Goal: Task Accomplishment & Management: Use online tool/utility

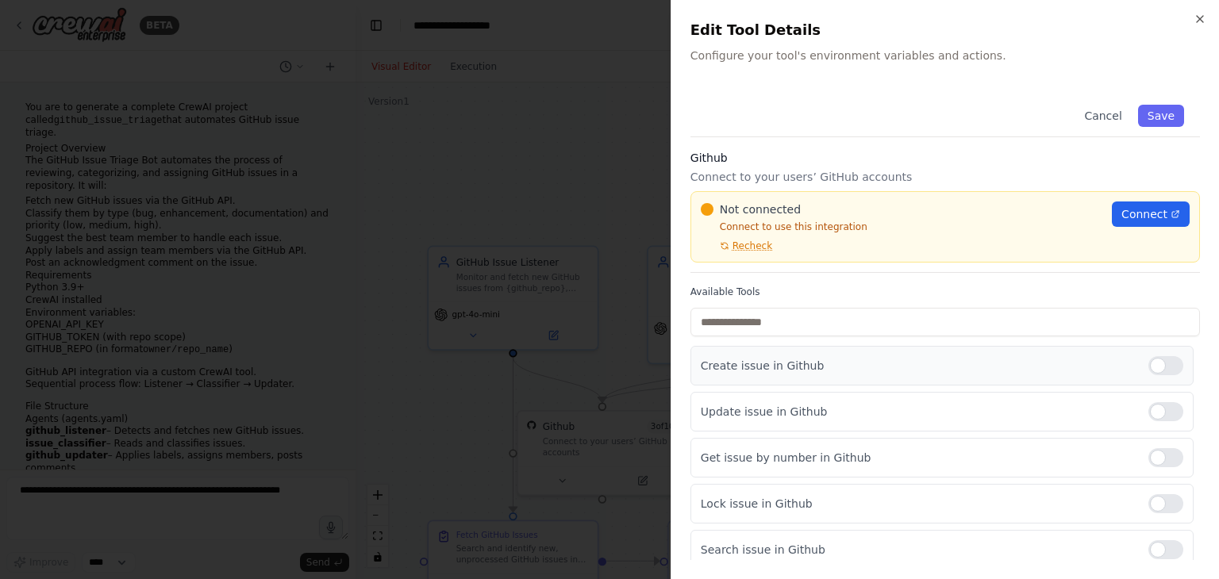
scroll to position [5698, 0]
click at [752, 246] on span "Recheck" at bounding box center [753, 246] width 40 height 13
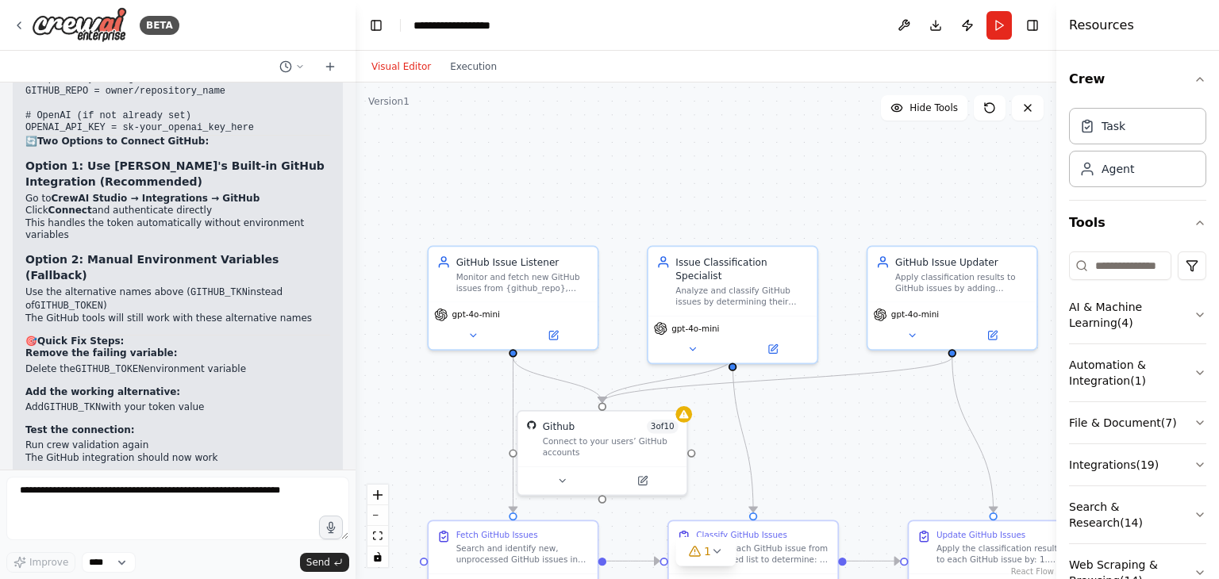
click at [812, 99] on div ".deletable-edge-delete-btn { width: 20px; height: 20px; border: 0px solid #ffff…" at bounding box center [706, 331] width 701 height 497
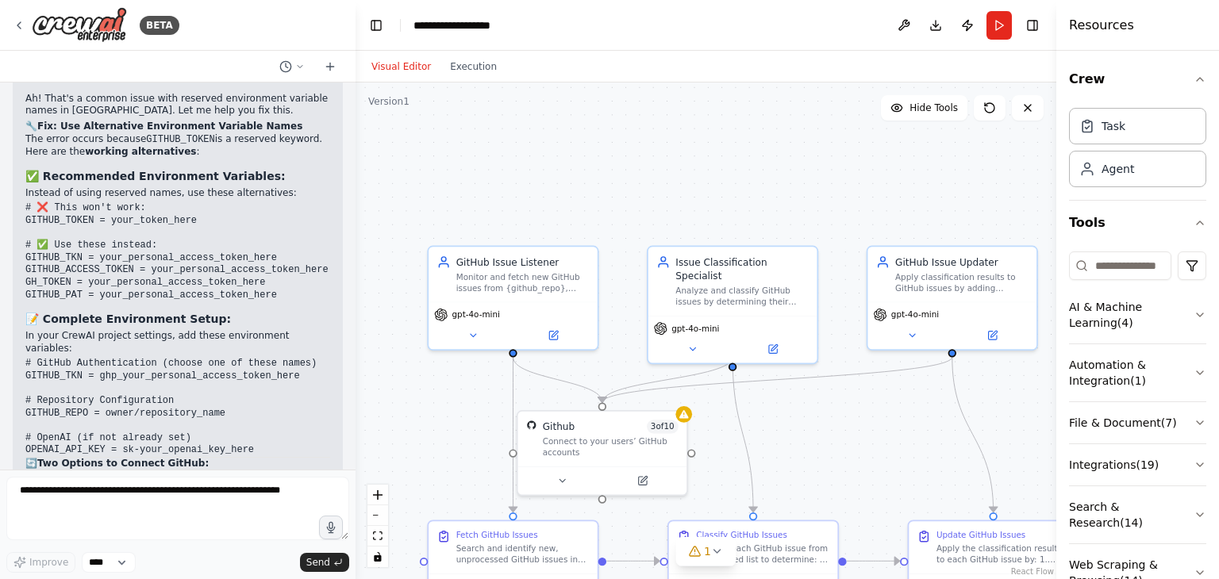
scroll to position [5375, 0]
copy code "GITHUB_REPO"
drag, startPoint x: 81, startPoint y: 294, endPoint x: 21, endPoint y: 293, distance: 59.5
click at [21, 293] on div "▶ Thought process Ah! That's a common issue with reserved environment variable …" at bounding box center [178, 496] width 330 height 874
click at [21, 20] on icon at bounding box center [19, 25] width 13 height 13
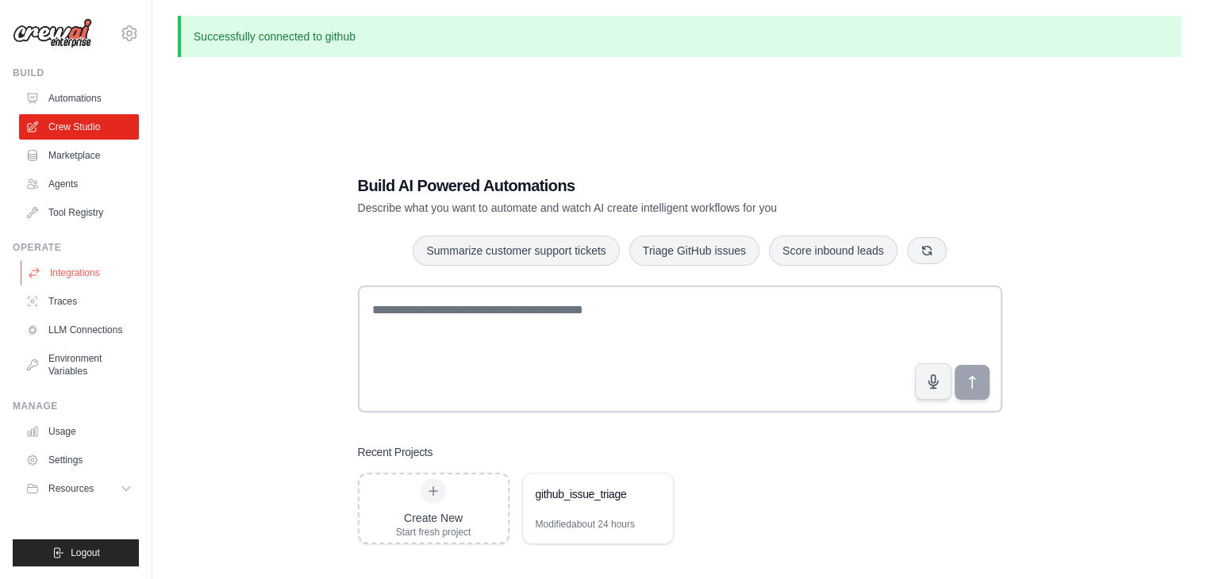
click at [87, 280] on link "Integrations" at bounding box center [81, 272] width 120 height 25
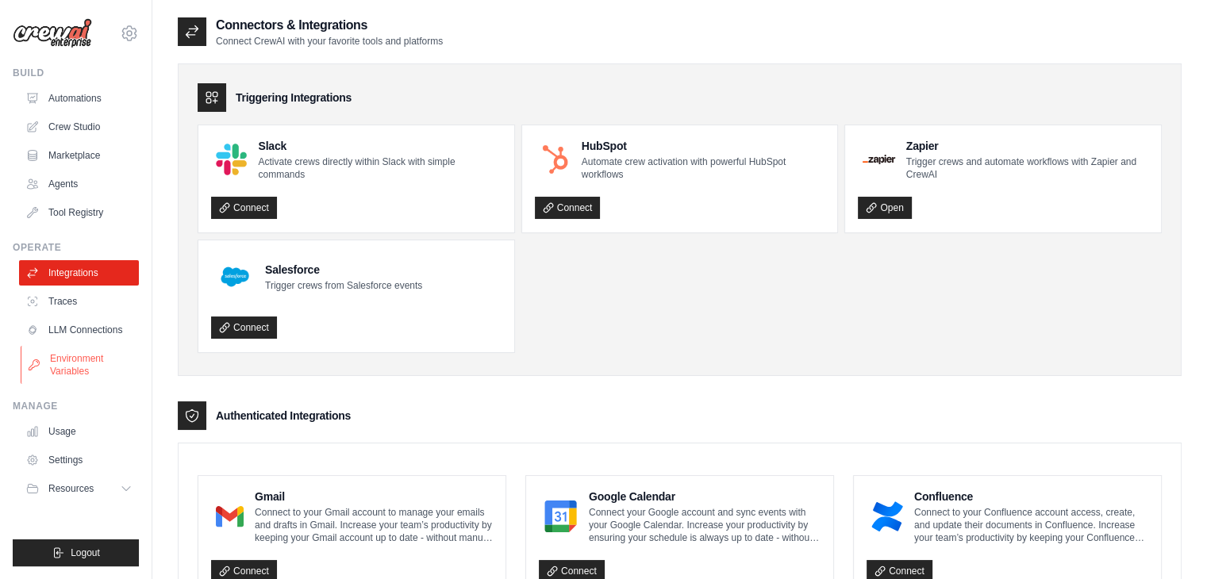
click at [93, 364] on link "Environment Variables" at bounding box center [81, 365] width 120 height 38
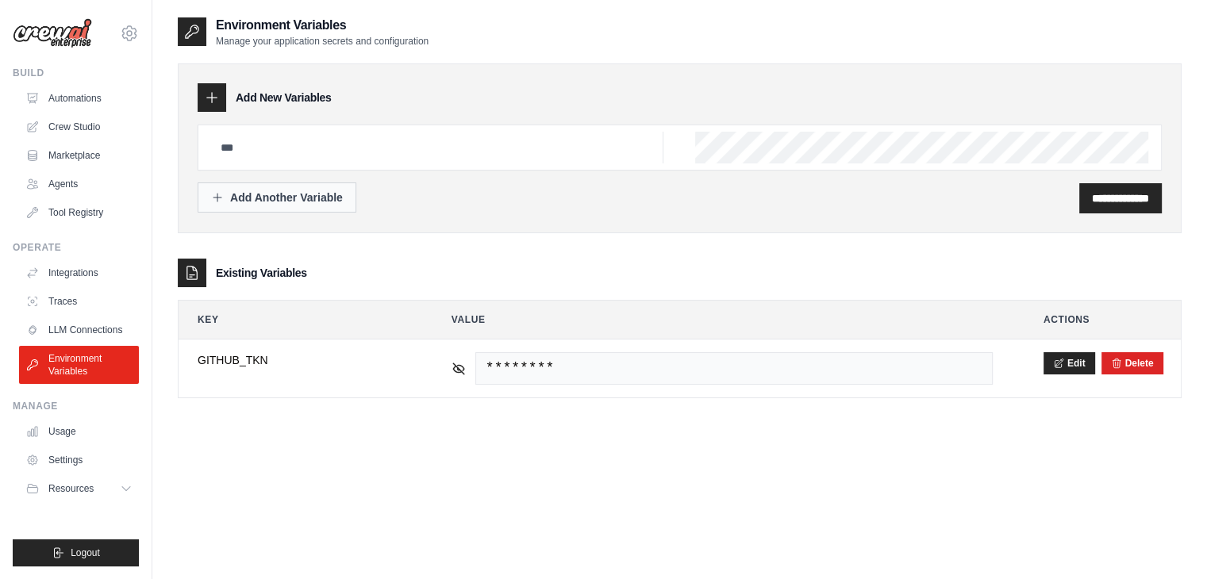
click at [337, 191] on div "Add Another Variable" at bounding box center [277, 198] width 132 height 16
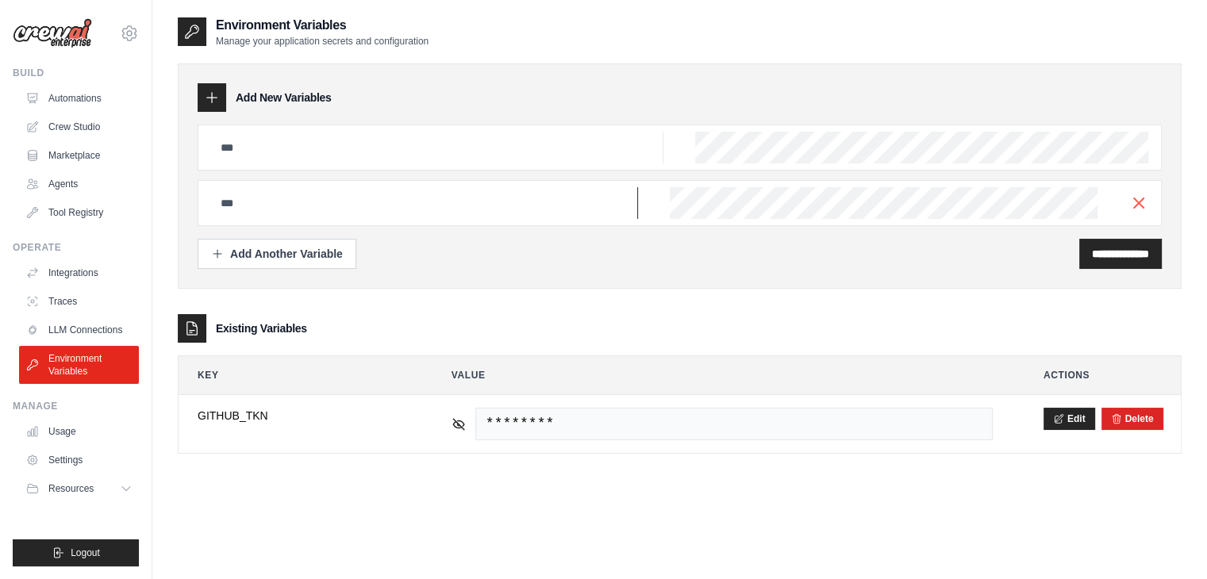
click at [337, 164] on input "text" at bounding box center [437, 148] width 452 height 32
click at [314, 164] on input "text" at bounding box center [437, 148] width 452 height 32
paste input "**********"
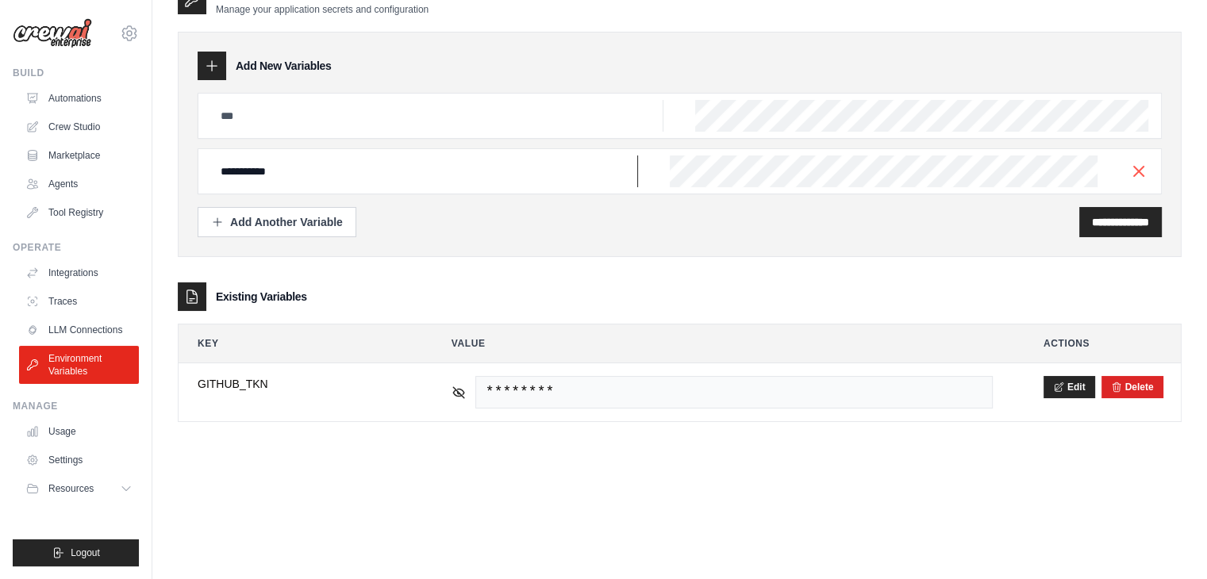
type input "**********"
click at [722, 152] on div "**********" at bounding box center [680, 171] width 964 height 46
click at [1107, 230] on div "**********" at bounding box center [1121, 222] width 83 height 30
click at [1120, 217] on input "**********" at bounding box center [1120, 222] width 57 height 16
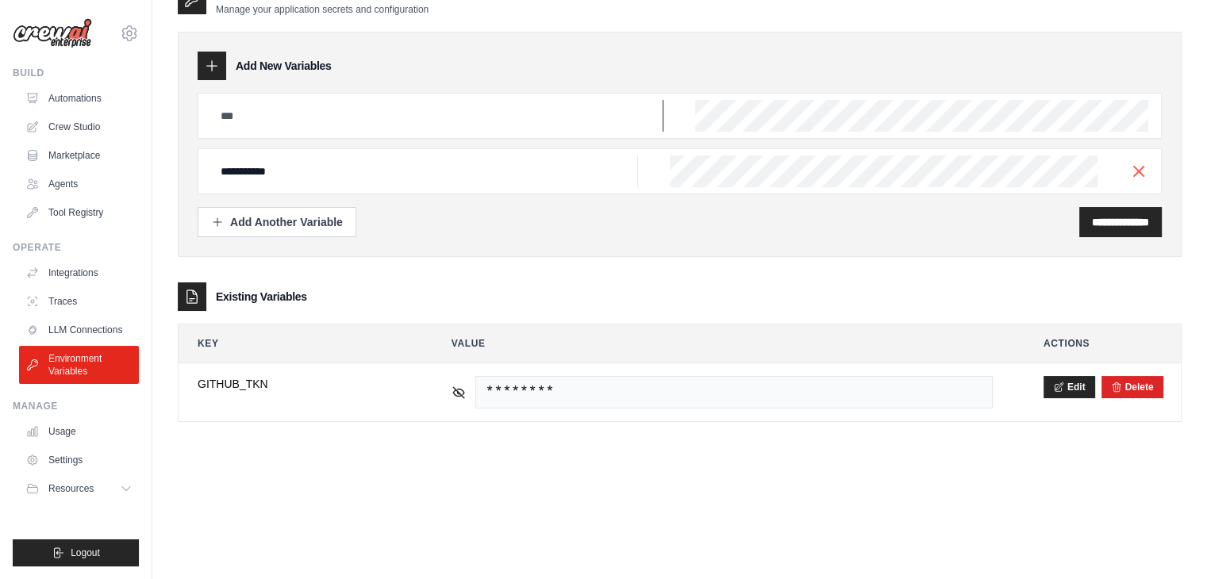
click at [532, 116] on input "text" at bounding box center [437, 116] width 452 height 32
paste input "**********"
type input "**********"
click at [1136, 166] on line "button" at bounding box center [1139, 171] width 10 height 10
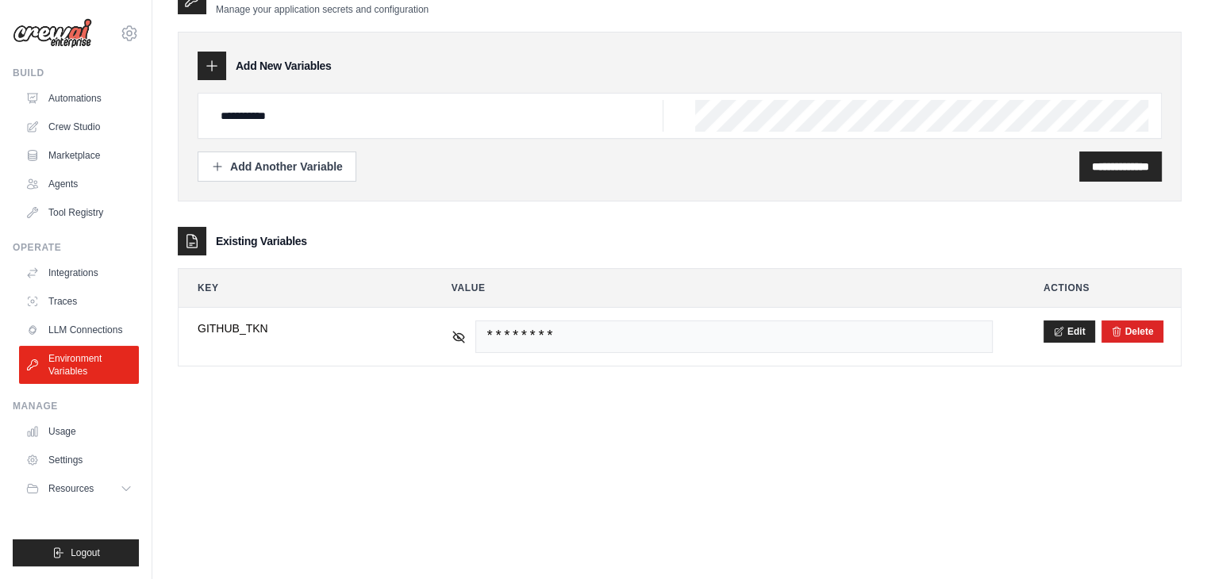
click at [1136, 166] on input "**********" at bounding box center [1120, 167] width 57 height 16
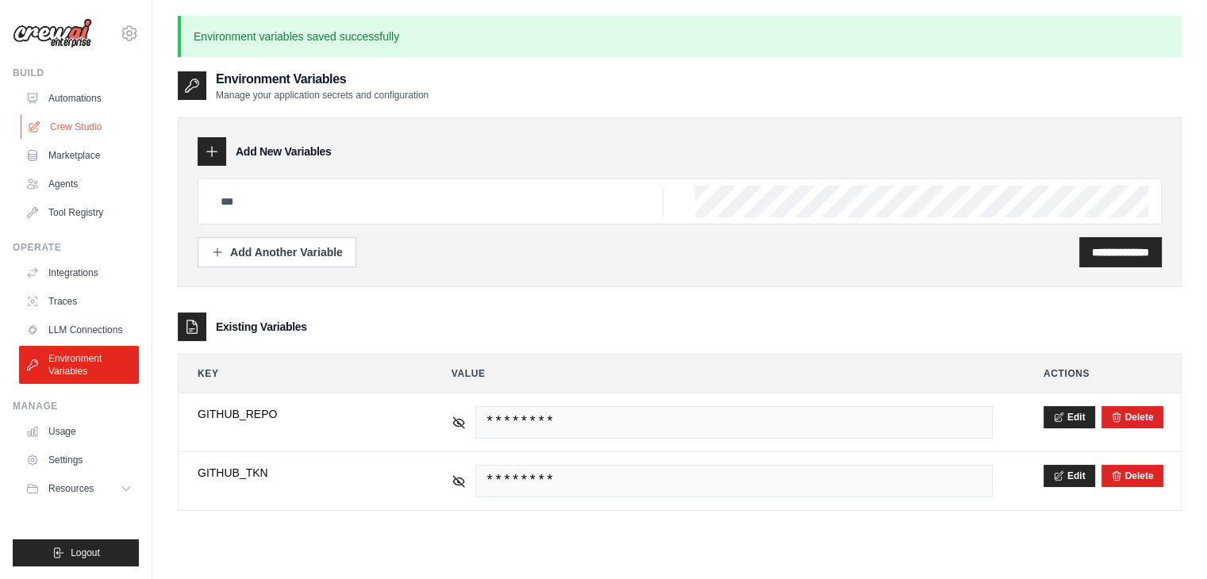
click at [80, 131] on link "Crew Studio" at bounding box center [81, 126] width 120 height 25
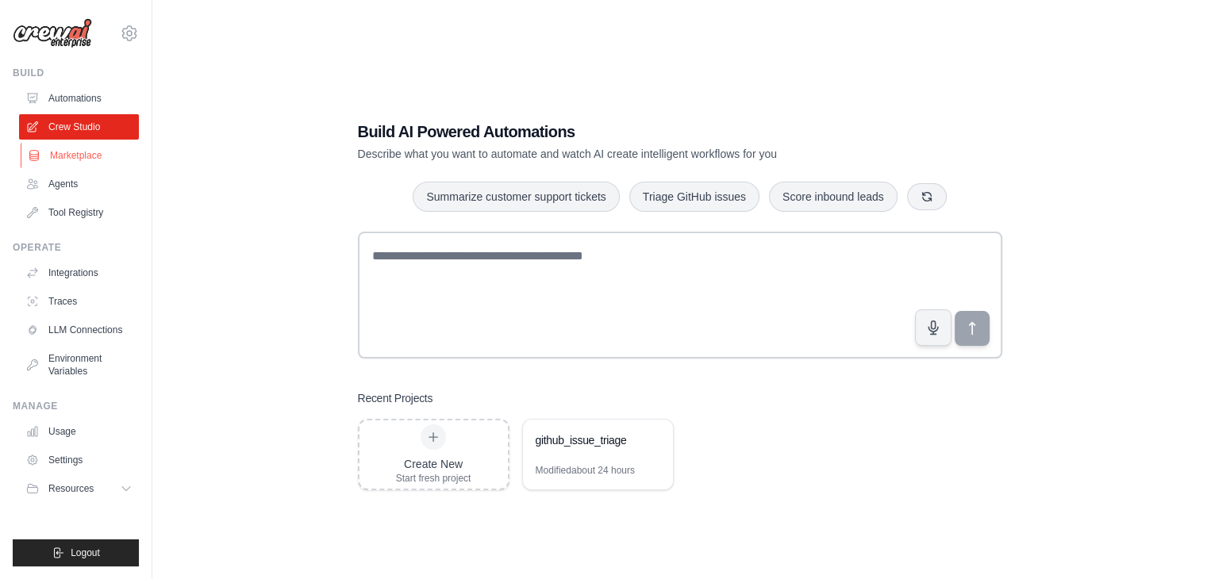
click at [85, 156] on link "Marketplace" at bounding box center [81, 155] width 120 height 25
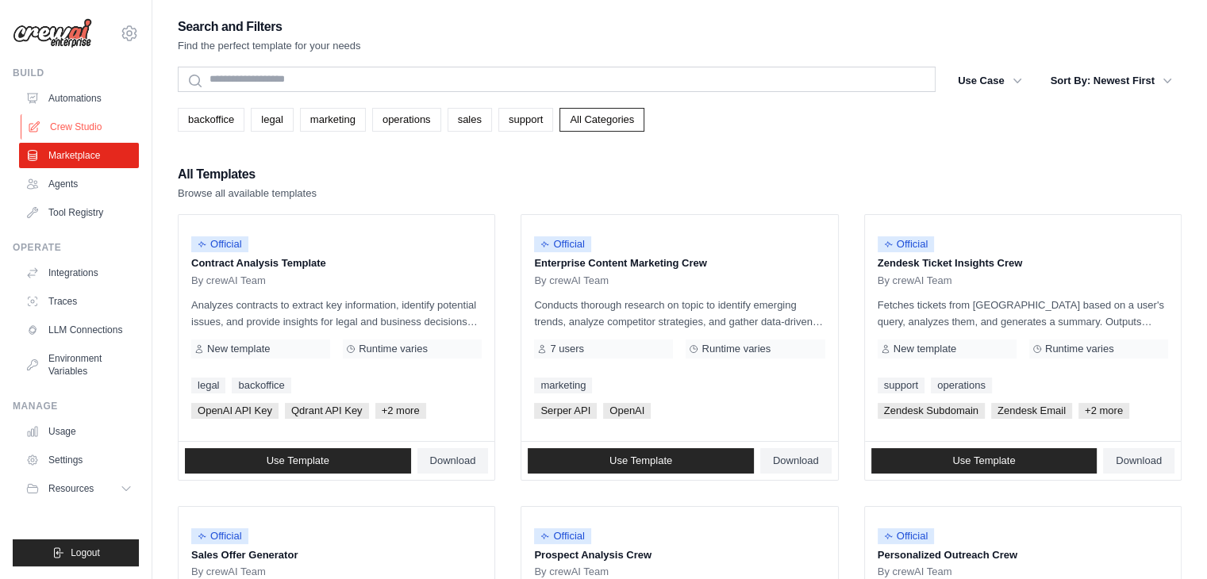
click at [73, 114] on link "Crew Studio" at bounding box center [81, 126] width 120 height 25
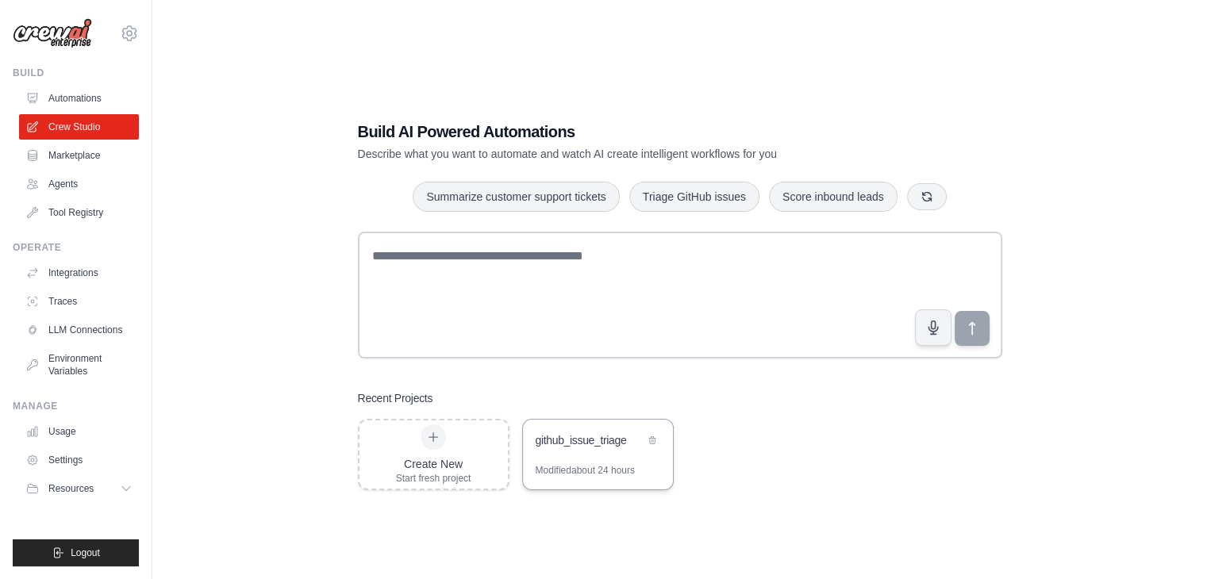
click at [587, 459] on div "github_issue_triage" at bounding box center [598, 442] width 150 height 44
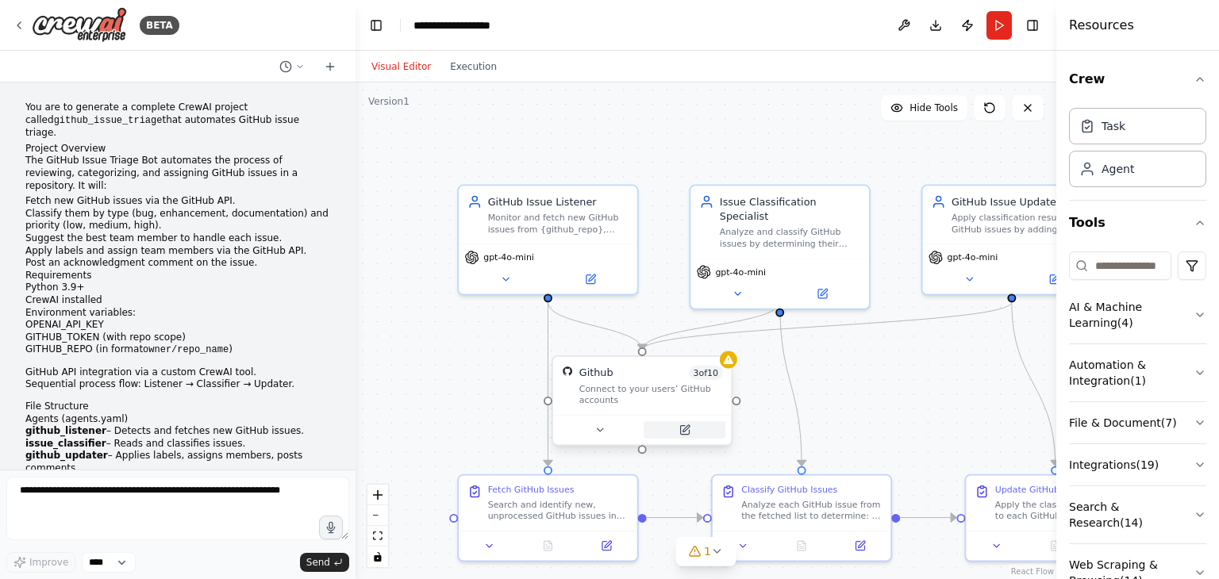
scroll to position [5698, 0]
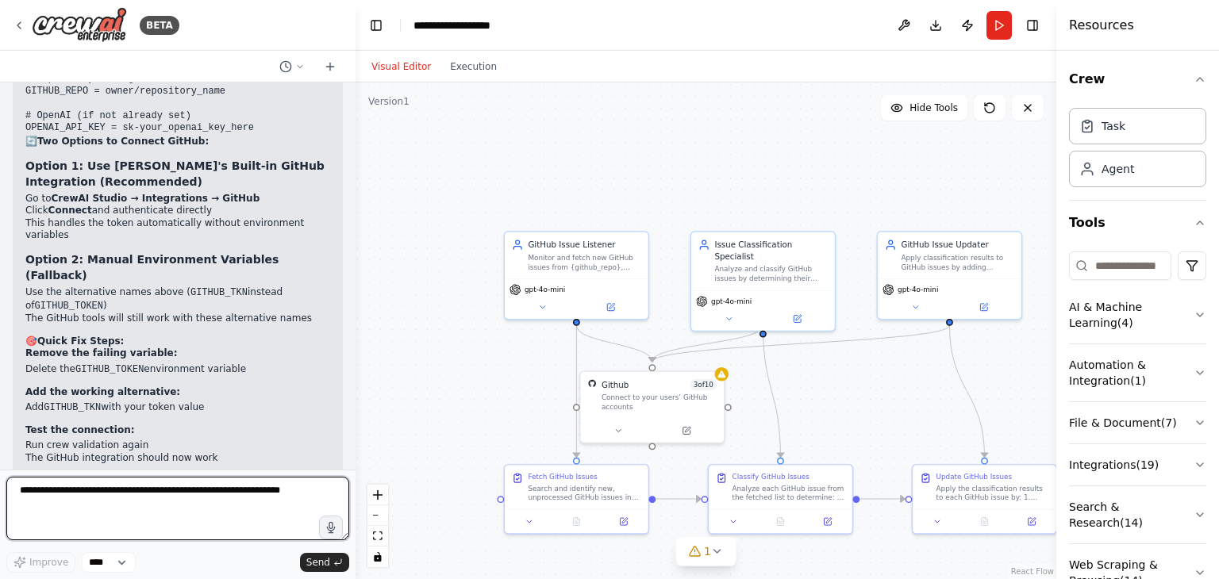
click at [97, 505] on textarea at bounding box center [177, 509] width 343 height 64
click at [108, 506] on textarea at bounding box center [177, 509] width 343 height 64
type textarea "**********"
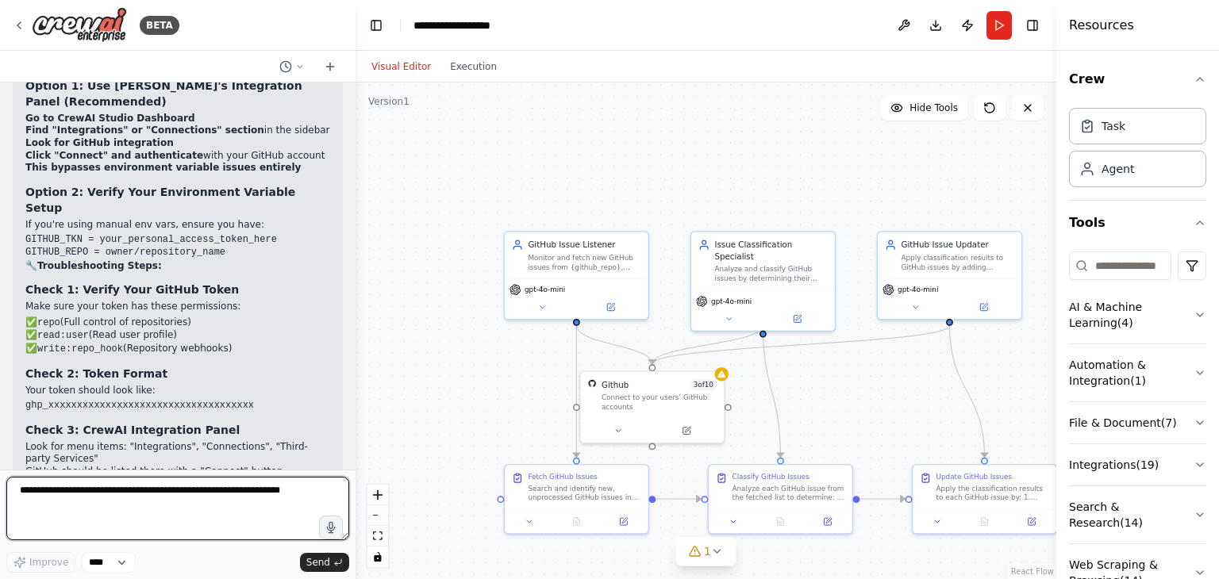
scroll to position [6417, 0]
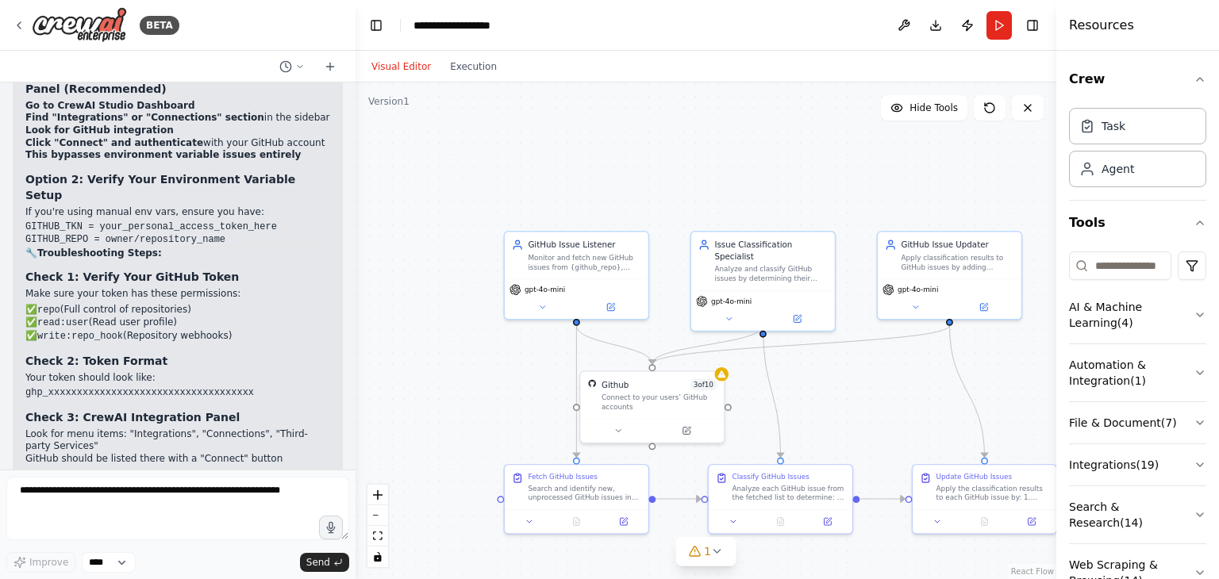
click at [128, 476] on strong "Quick Action Required:" at bounding box center [98, 481] width 123 height 11
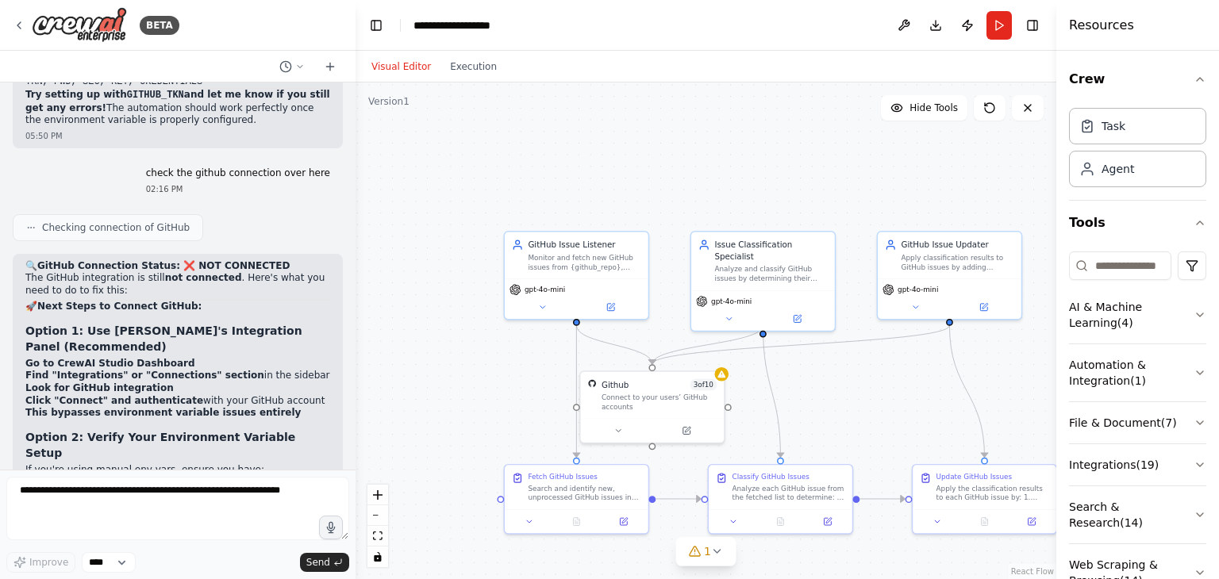
scroll to position [6160, 0]
click at [682, 426] on icon at bounding box center [687, 429] width 10 height 10
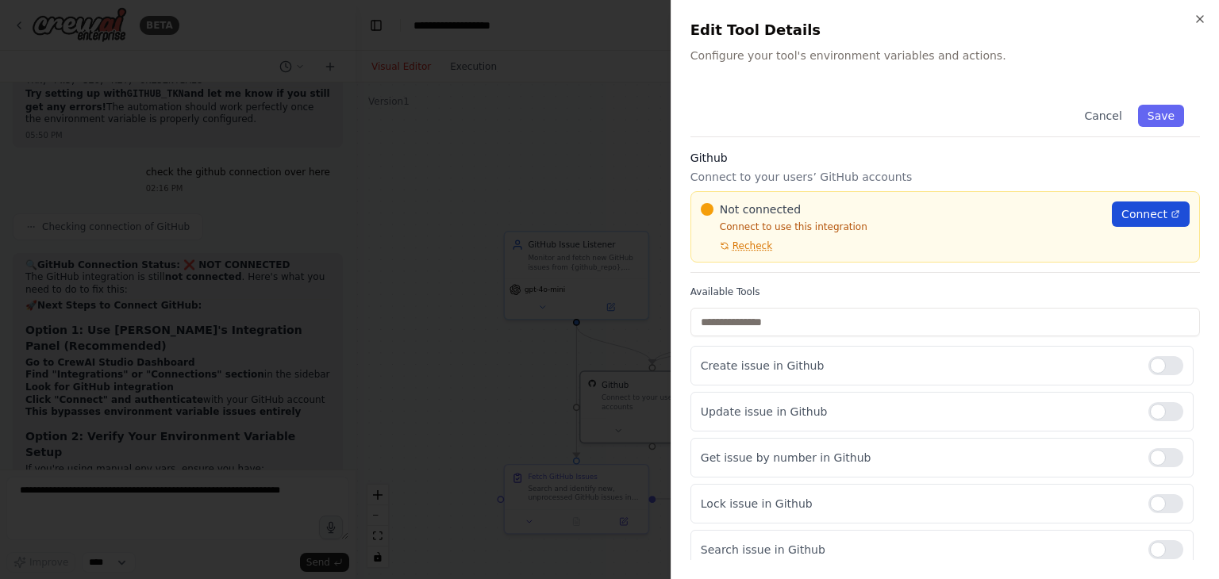
click at [1122, 217] on span "Connect" at bounding box center [1145, 214] width 46 height 16
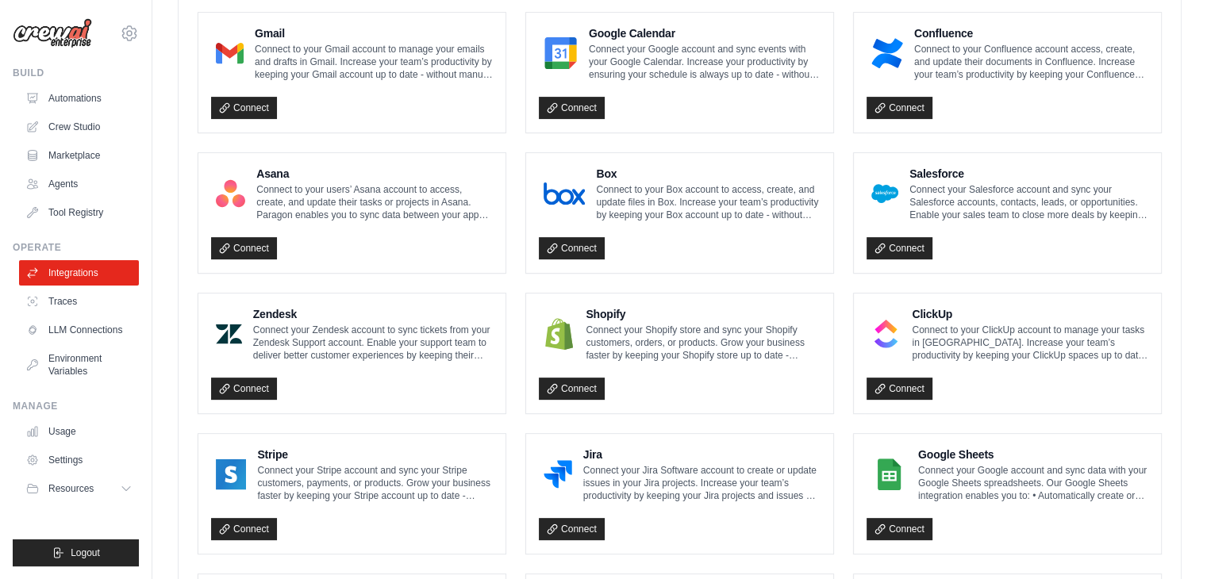
scroll to position [533, 0]
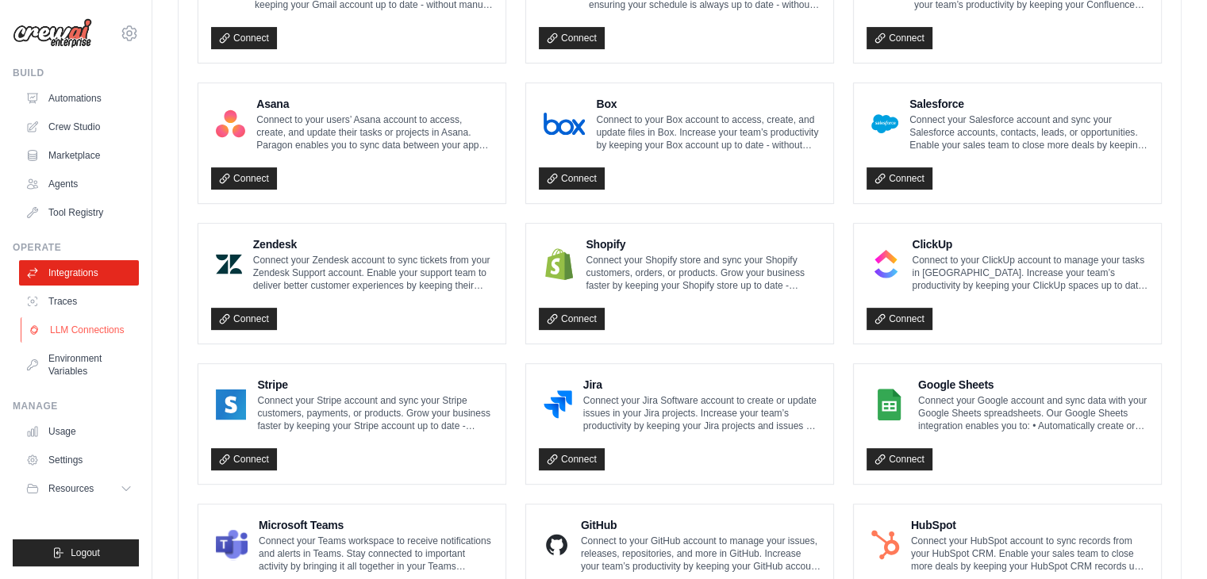
click at [70, 318] on link "LLM Connections" at bounding box center [81, 330] width 120 height 25
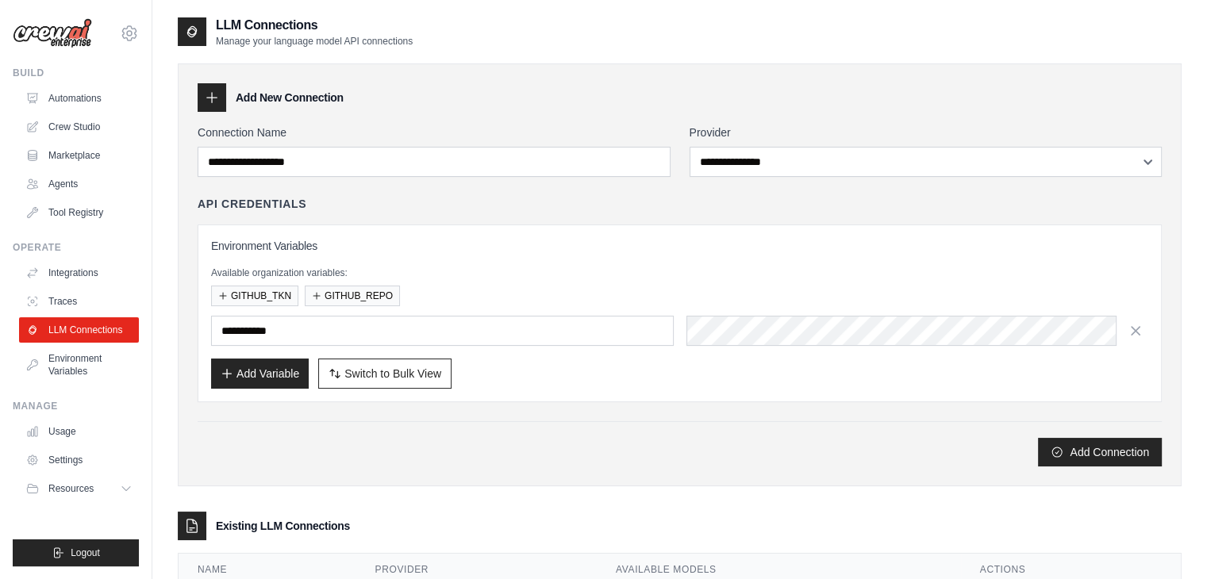
click at [233, 495] on div "**********" at bounding box center [680, 338] width 1004 height 581
click at [106, 271] on link "Integrations" at bounding box center [81, 272] width 120 height 25
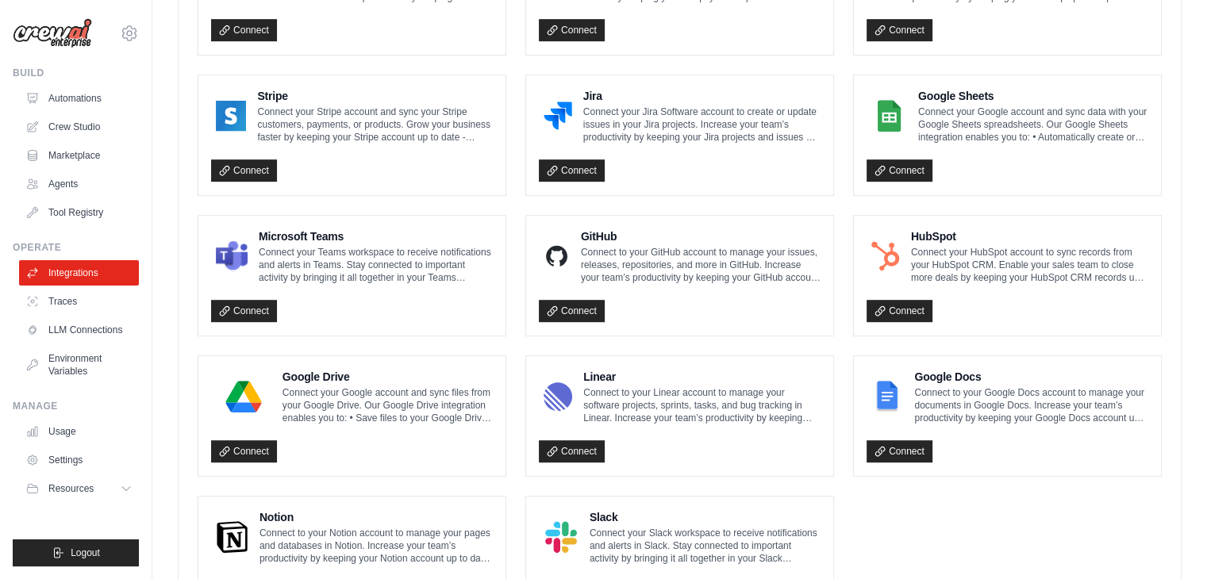
scroll to position [824, 0]
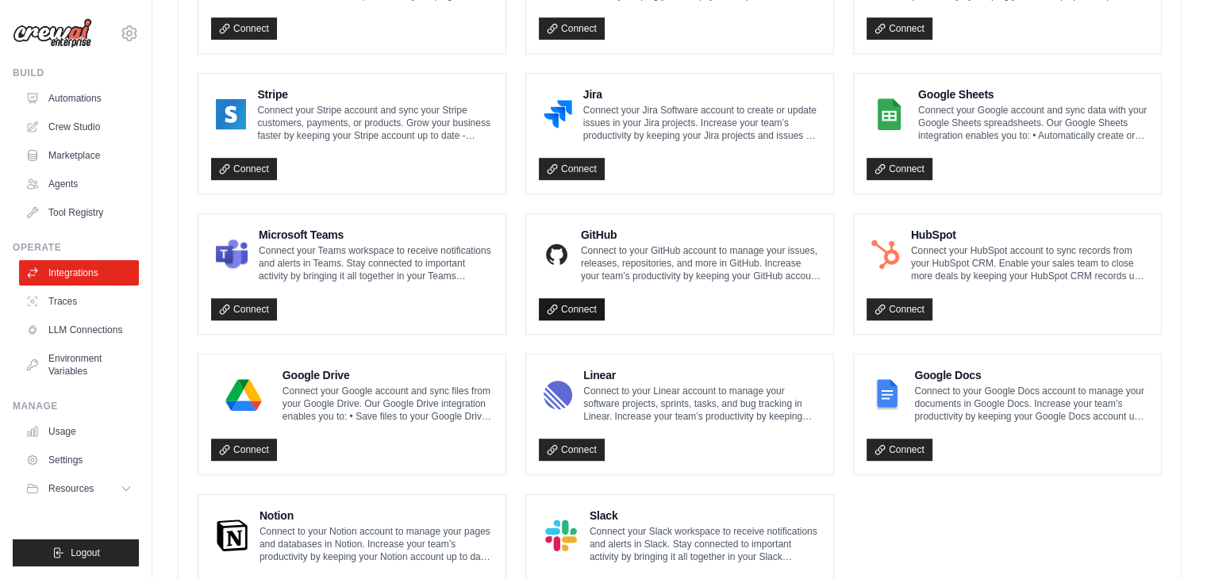
click at [570, 306] on link "Connect" at bounding box center [572, 309] width 66 height 22
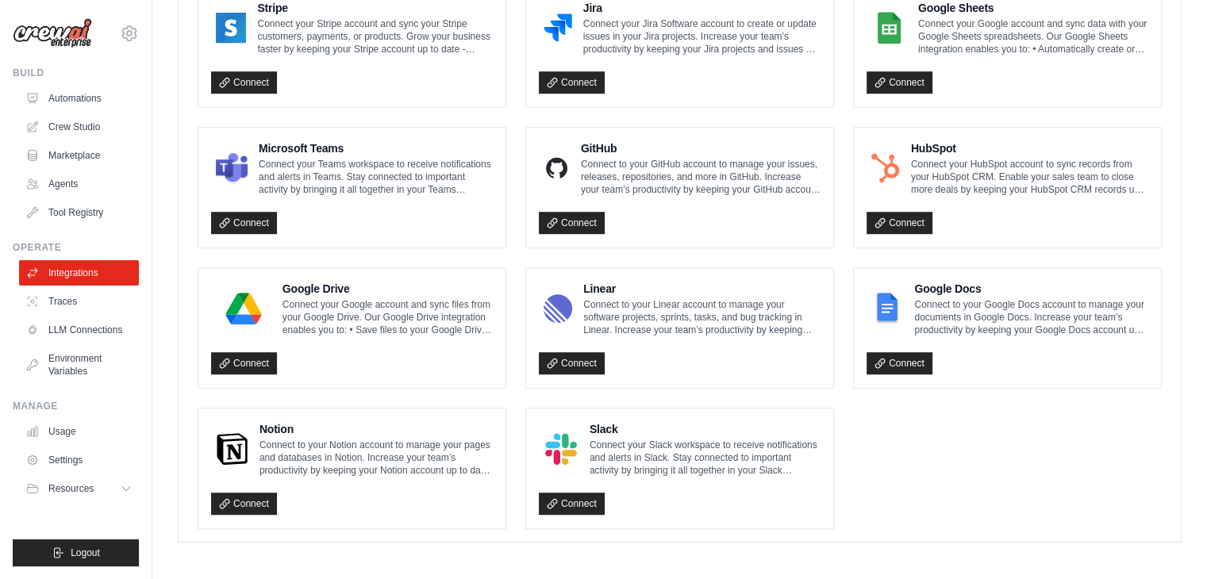
click at [729, 230] on div "Connect" at bounding box center [680, 218] width 282 height 33
click at [64, 353] on link "Environment Variables" at bounding box center [81, 365] width 120 height 38
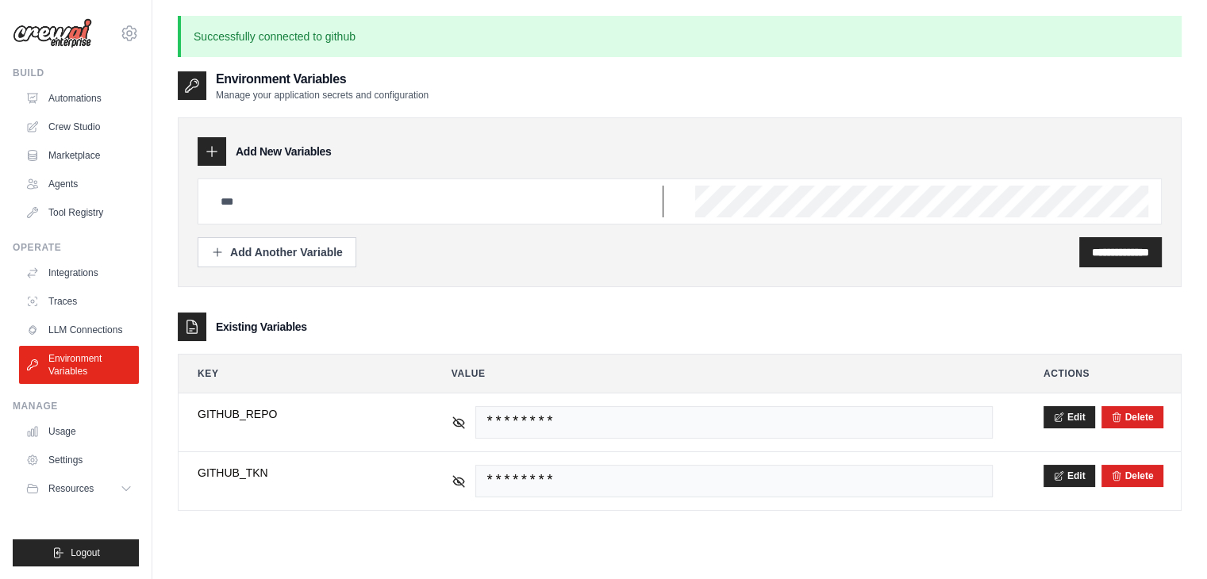
click at [318, 186] on input "text" at bounding box center [437, 202] width 452 height 32
type input "**********"
click at [1112, 252] on input "**********" at bounding box center [1120, 252] width 57 height 16
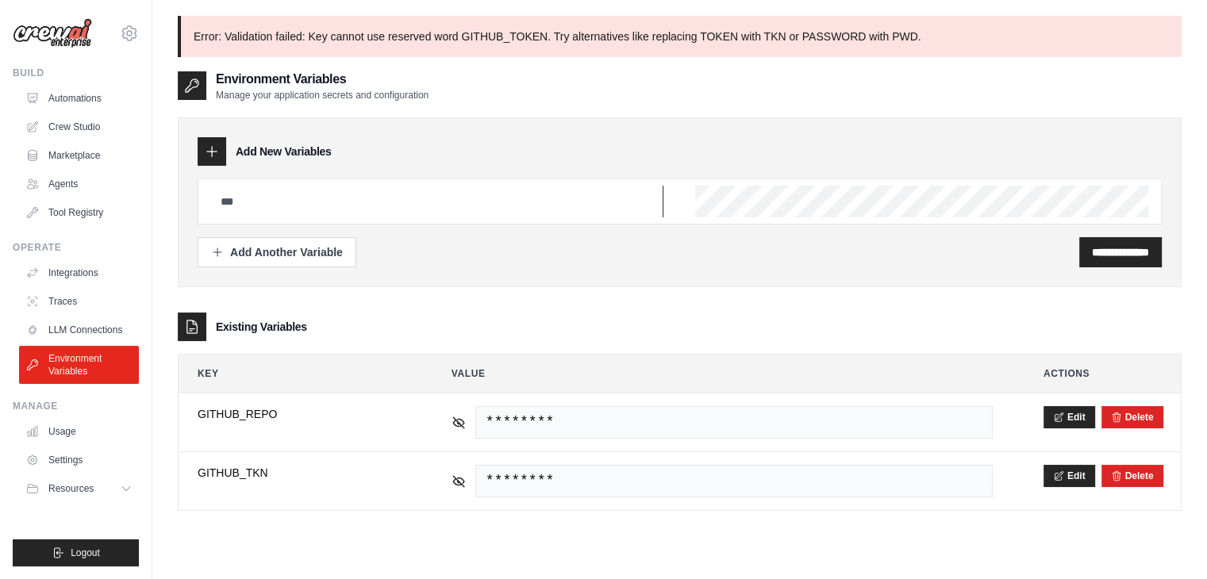
click at [563, 192] on input "text" at bounding box center [437, 202] width 452 height 32
click at [394, 198] on input "text" at bounding box center [437, 202] width 452 height 32
paste input "**********"
type input "**********"
click at [1110, 250] on input "**********" at bounding box center [1120, 252] width 57 height 16
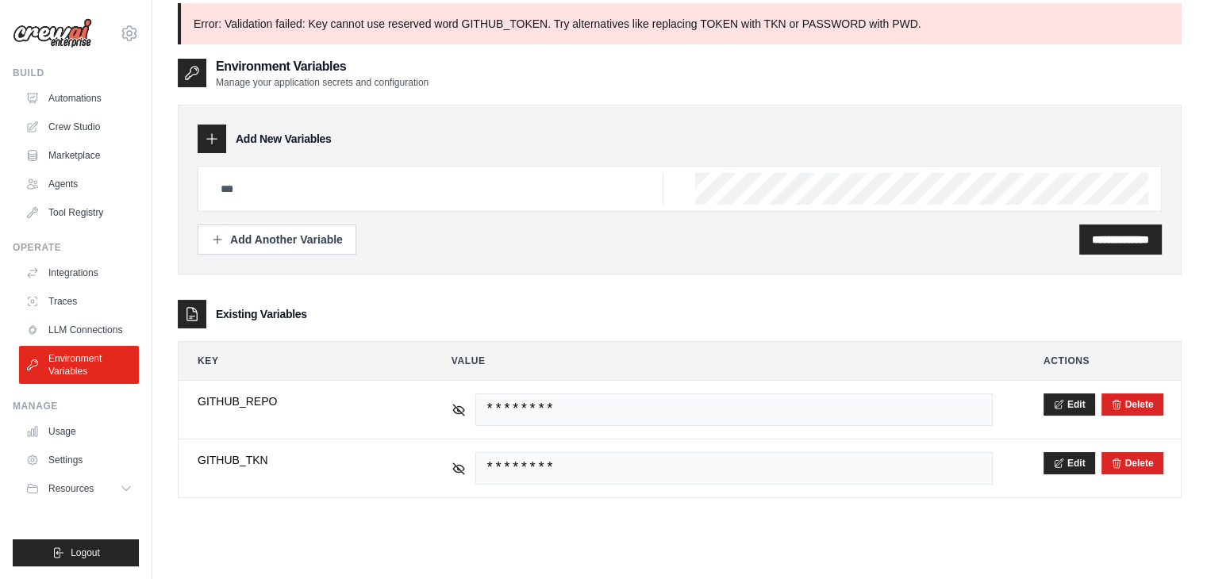
scroll to position [13, 0]
click at [421, 189] on input "text" at bounding box center [437, 189] width 452 height 32
type input "**********"
click at [1103, 245] on input "**********" at bounding box center [1120, 240] width 57 height 16
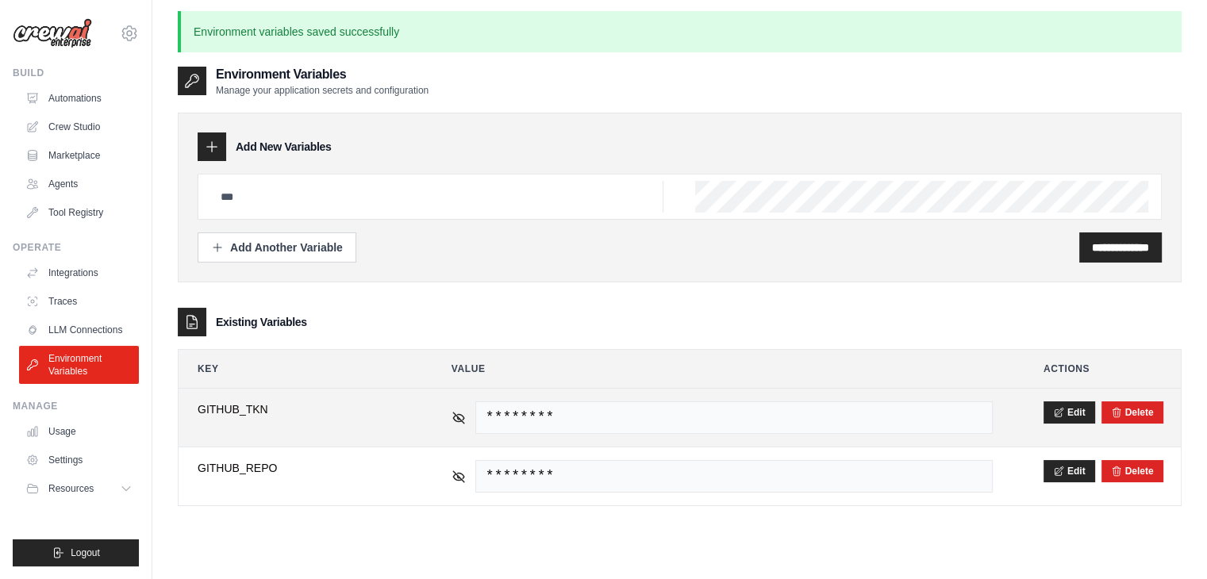
scroll to position [0, 0]
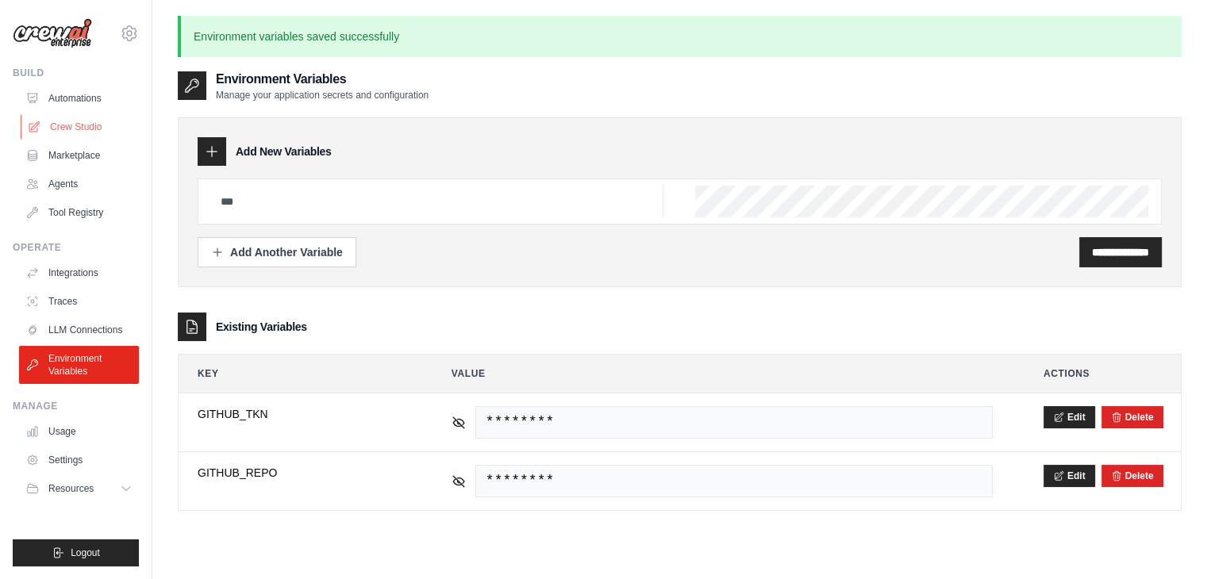
click at [83, 127] on link "Crew Studio" at bounding box center [81, 126] width 120 height 25
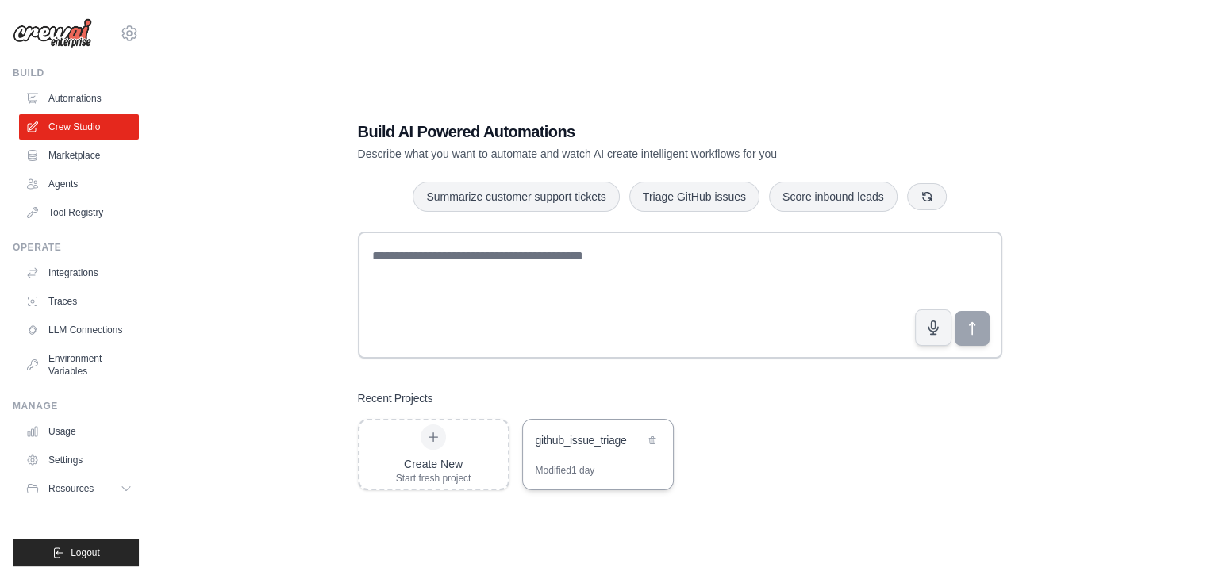
click at [635, 460] on div "github_issue_triage" at bounding box center [598, 442] width 150 height 44
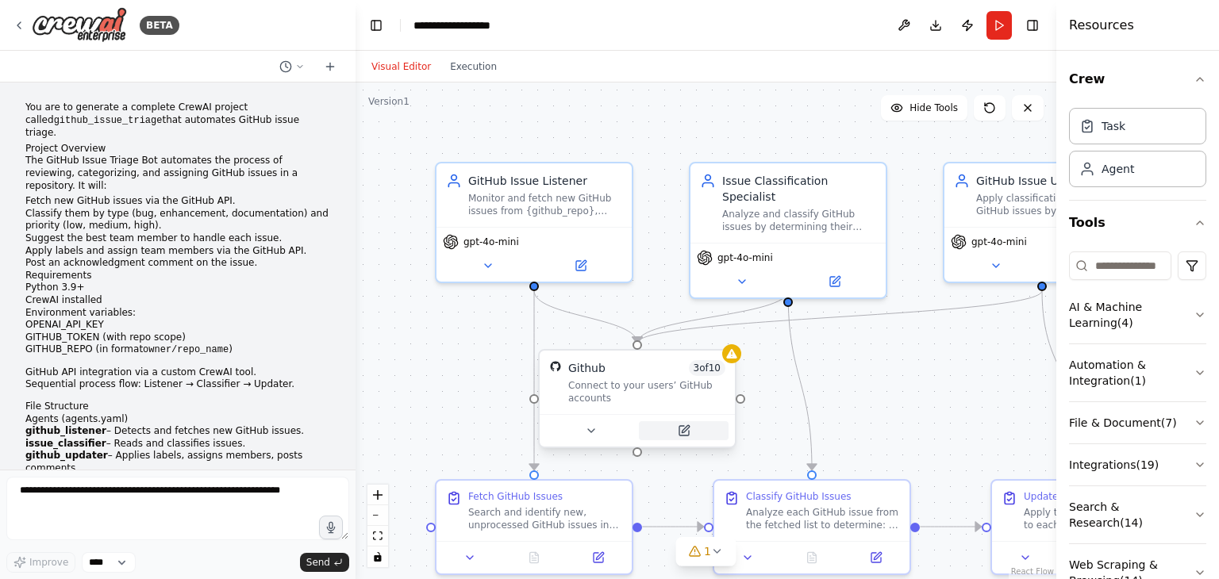
scroll to position [6417, 0]
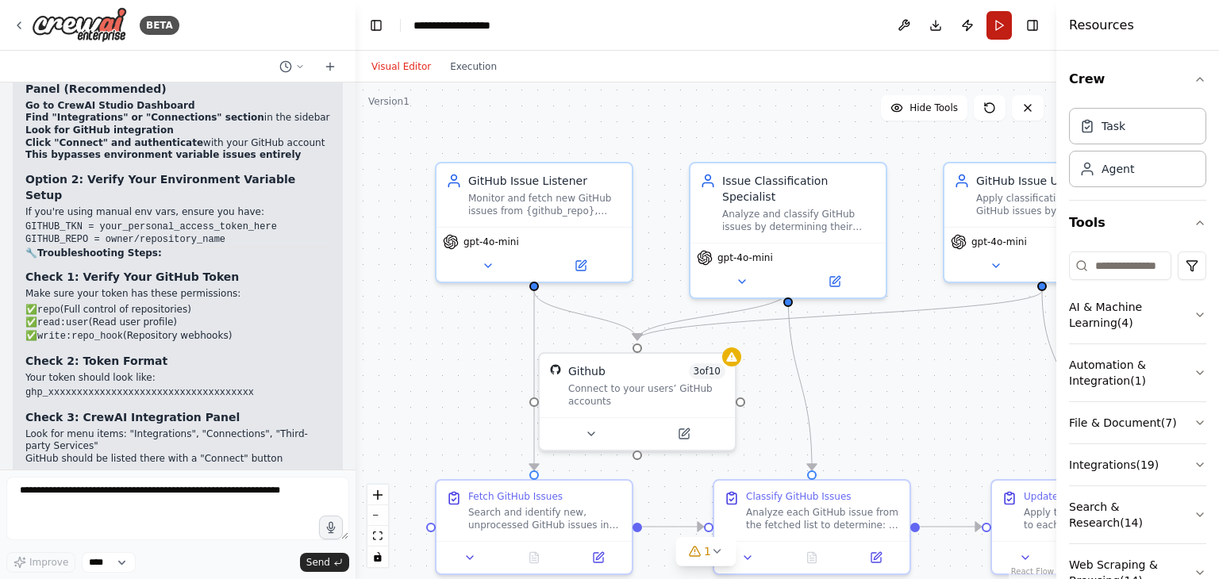
click at [1003, 29] on button "Run" at bounding box center [999, 25] width 25 height 29
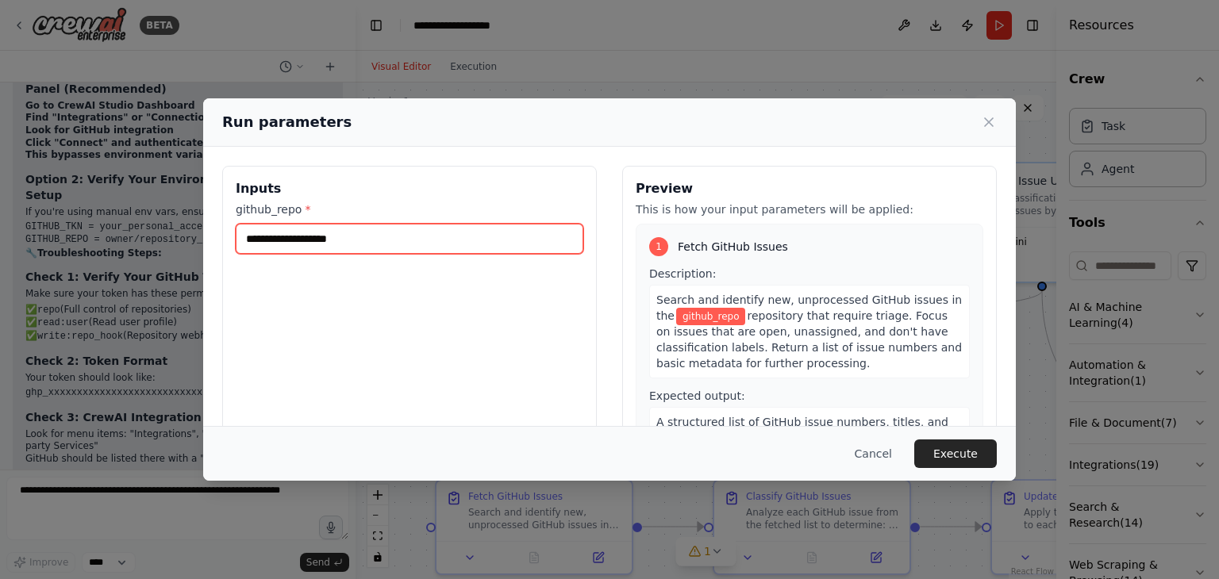
click at [424, 248] on input "github_repo *" at bounding box center [410, 239] width 348 height 30
paste input "**********"
type input "**********"
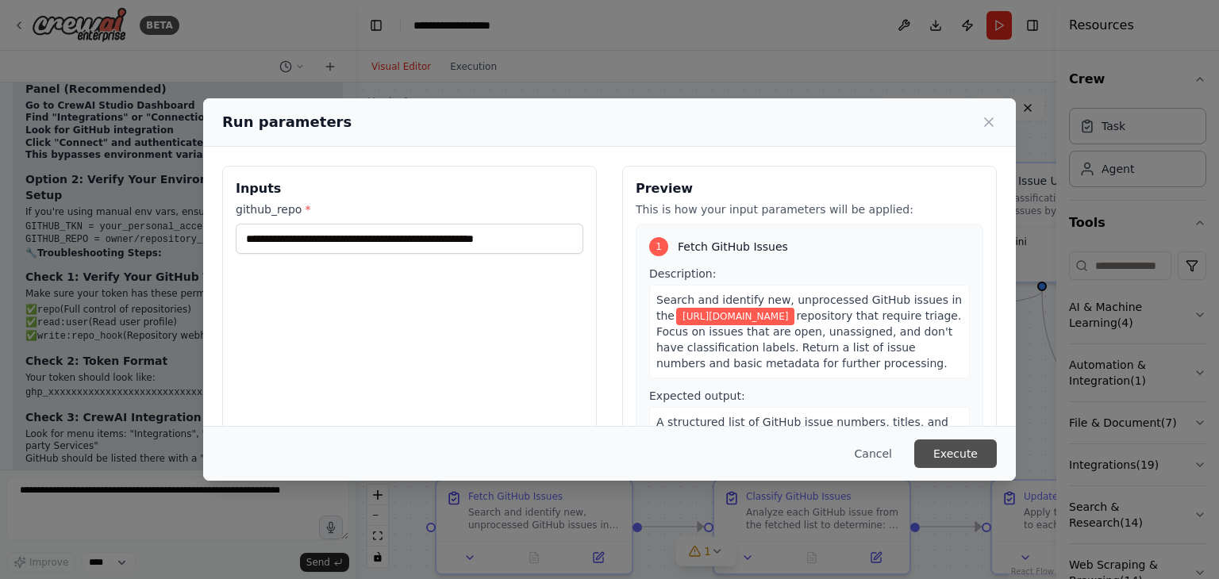
click at [956, 457] on button "Execute" at bounding box center [955, 454] width 83 height 29
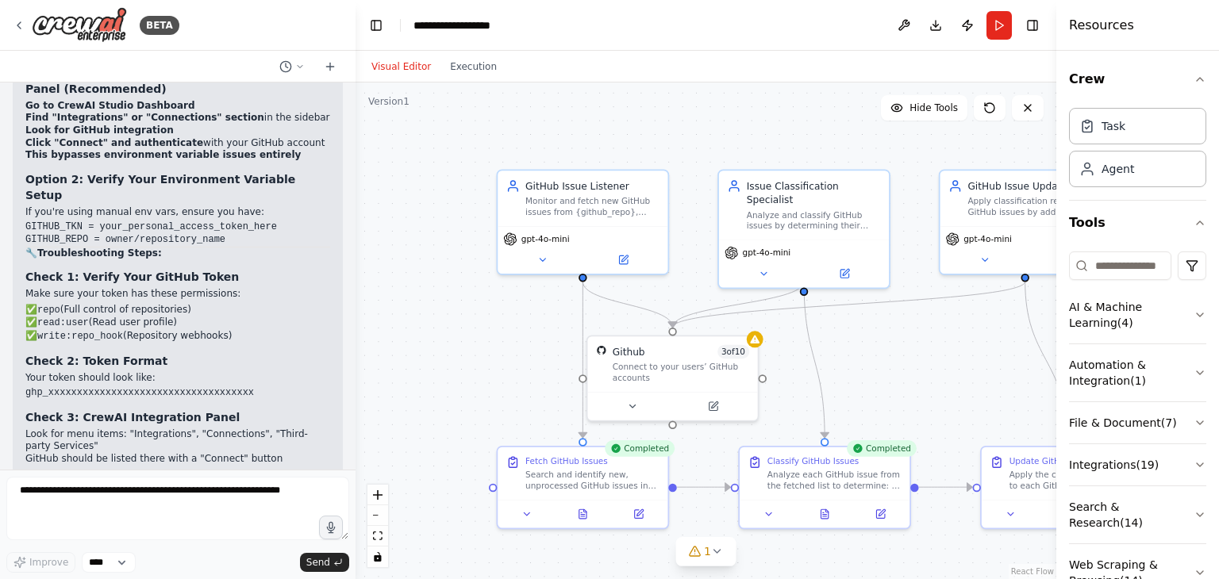
click at [1021, 361] on div ".deletable-edge-delete-btn { width: 20px; height: 20px; border: 0px solid #ffff…" at bounding box center [706, 331] width 701 height 497
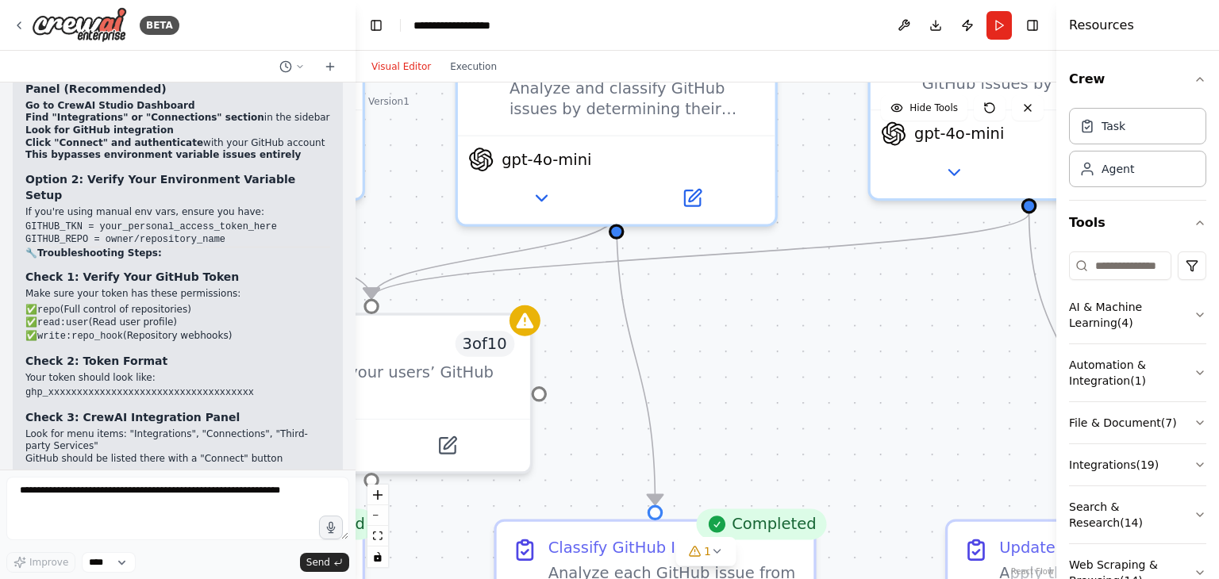
click at [1021, 361] on div ".deletable-edge-delete-btn { width: 20px; height: 20px; border: 0px solid #ffff…" at bounding box center [706, 331] width 701 height 497
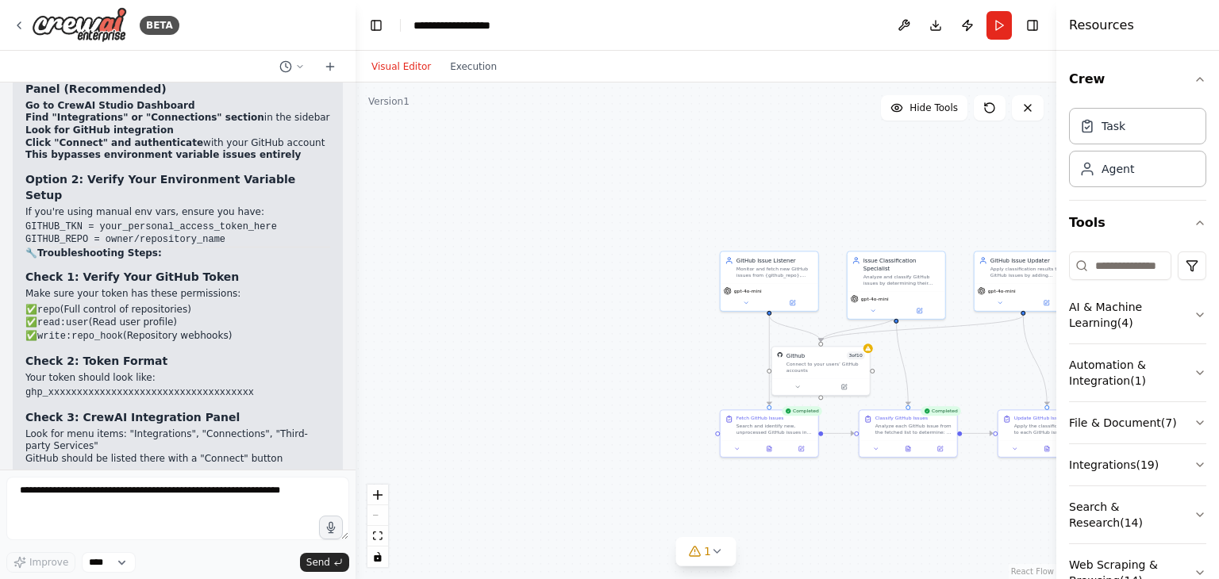
click at [1048, 356] on div ".deletable-edge-delete-btn { width: 20px; height: 20px; border: 0px solid #ffff…" at bounding box center [706, 331] width 701 height 497
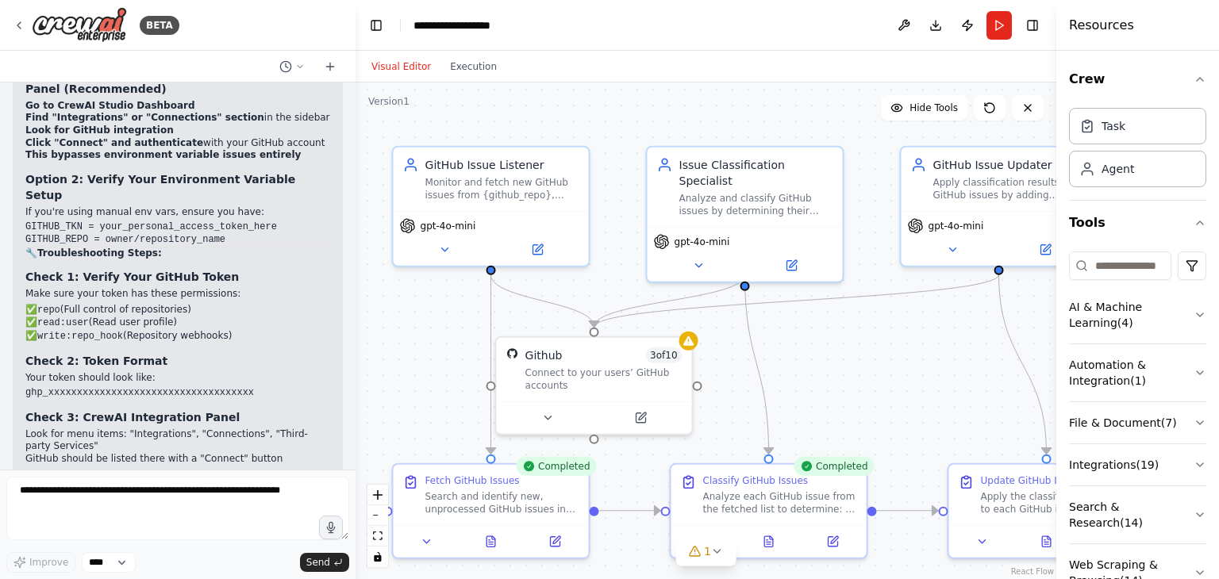
click at [1048, 356] on div ".deletable-edge-delete-btn { width: 20px; height: 20px; border: 0px solid #ffff…" at bounding box center [706, 331] width 701 height 497
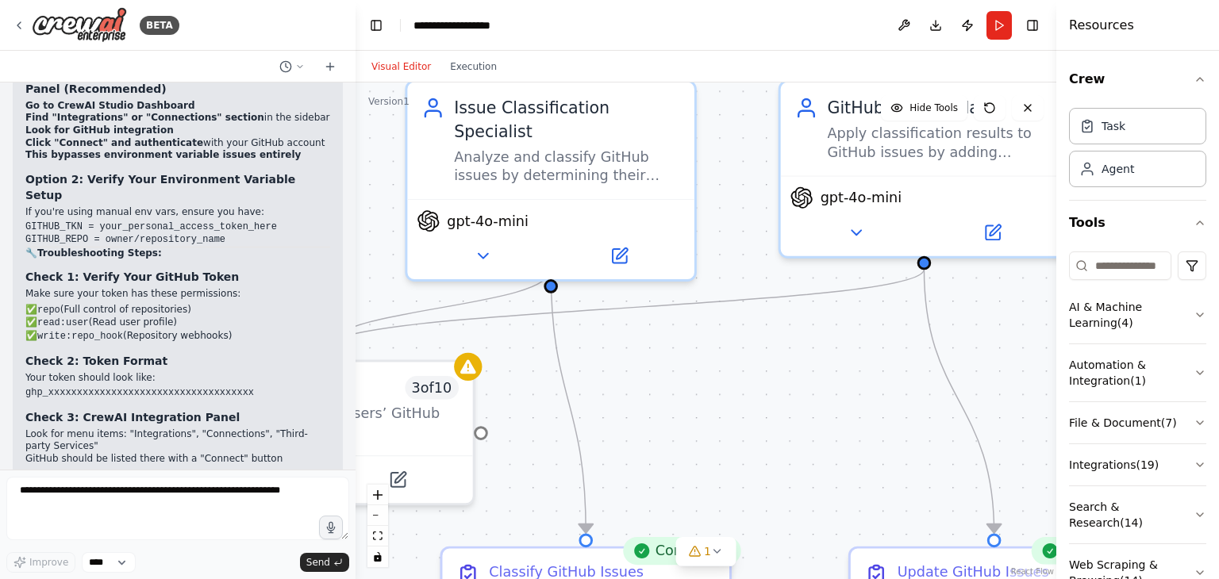
click at [1047, 544] on icon at bounding box center [1050, 551] width 19 height 19
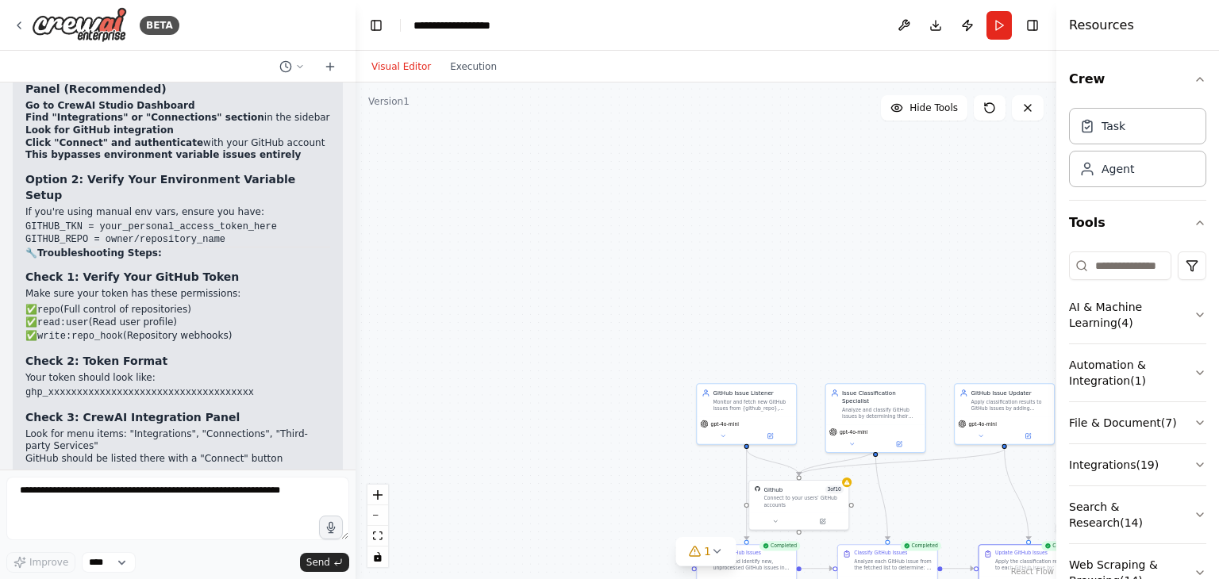
click at [917, 515] on div ".deletable-edge-delete-btn { width: 20px; height: 20px; border: 0px solid #ffff…" at bounding box center [706, 331] width 701 height 497
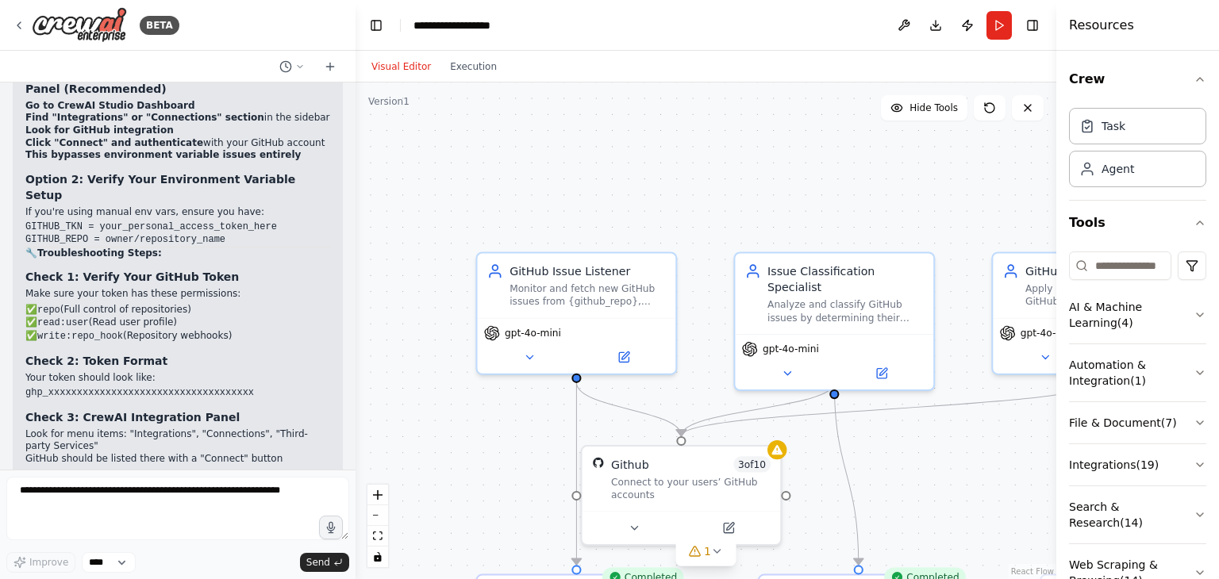
click at [917, 515] on div ".deletable-edge-delete-btn { width: 20px; height: 20px; border: 0px solid #ffff…" at bounding box center [706, 331] width 701 height 497
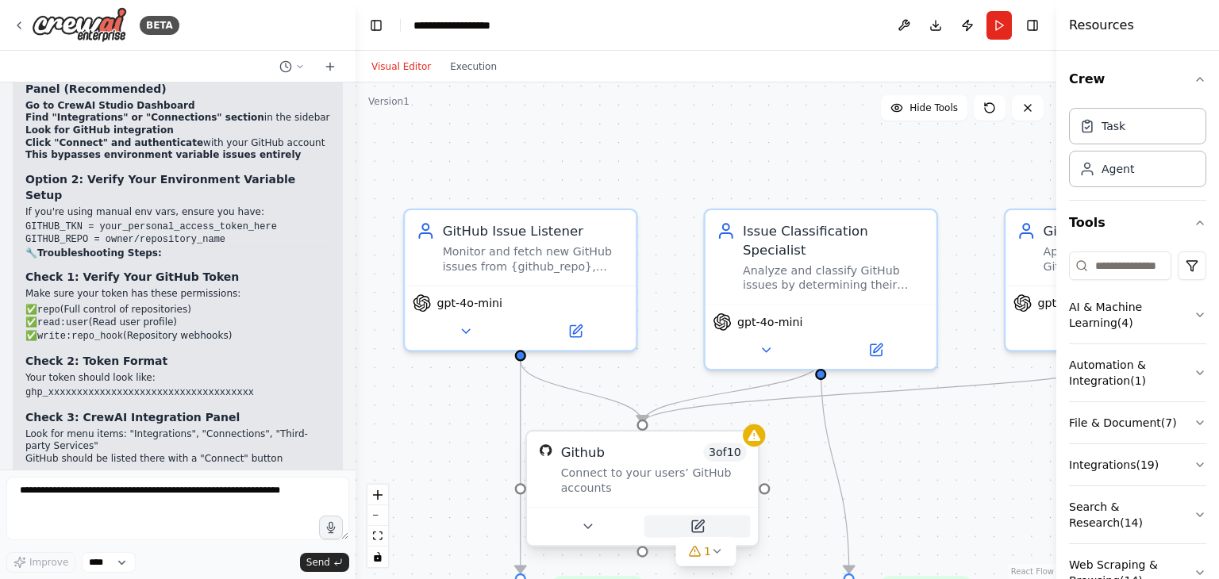
click at [697, 525] on icon at bounding box center [699, 525] width 9 height 9
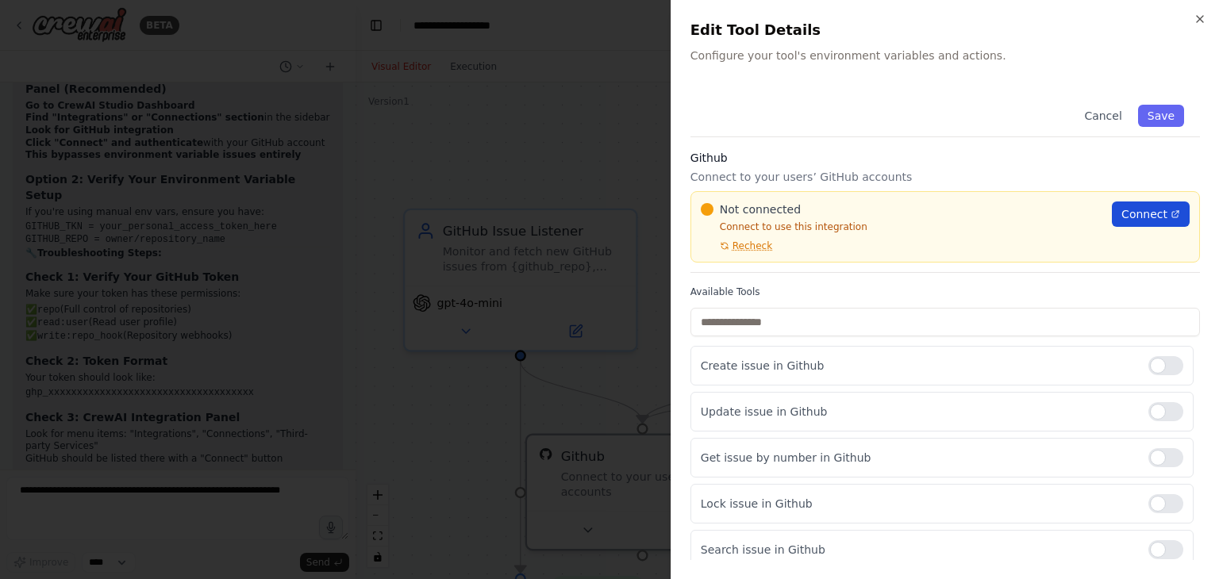
click at [1134, 218] on span "Connect" at bounding box center [1145, 214] width 46 height 16
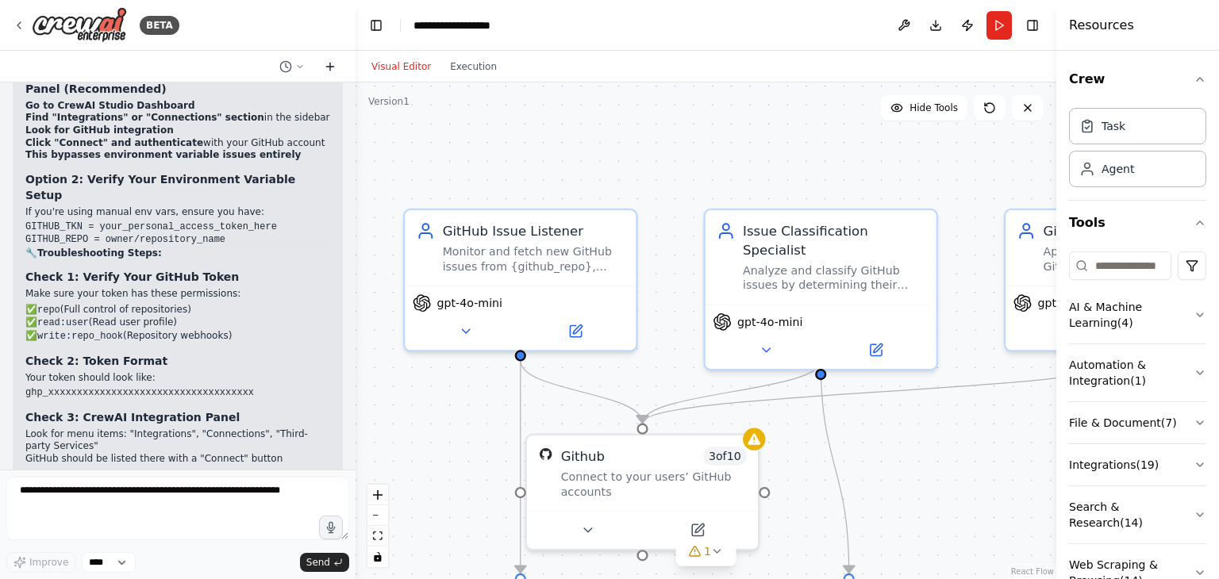
click at [333, 67] on icon at bounding box center [329, 67] width 7 height 0
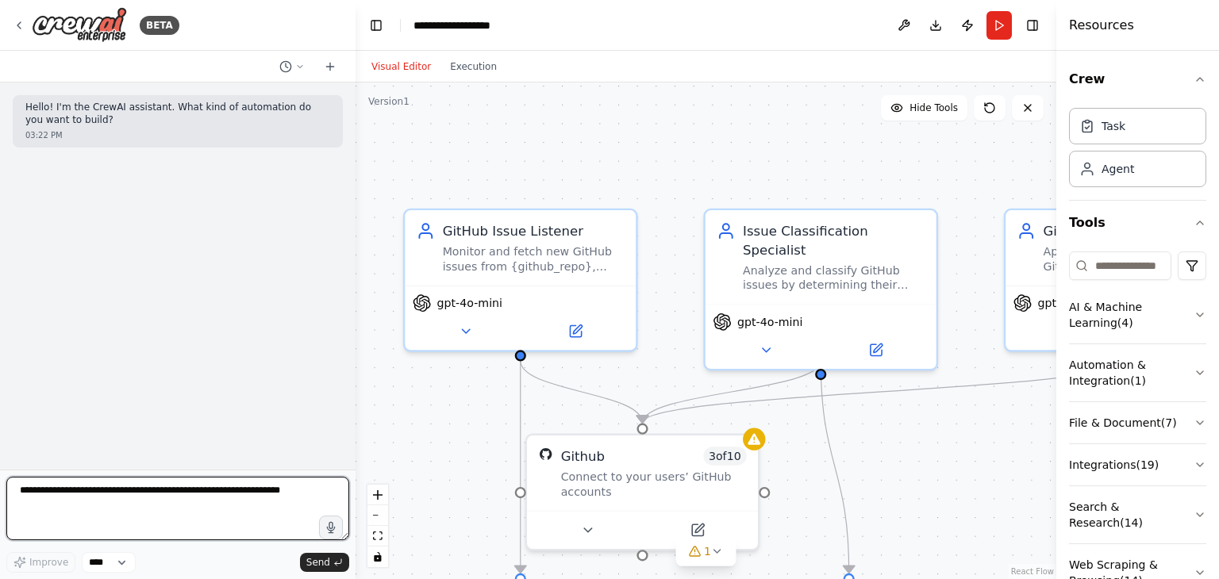
click at [184, 518] on textarea at bounding box center [177, 509] width 343 height 64
click at [91, 481] on textarea at bounding box center [177, 509] width 343 height 64
paste textarea "**********"
type textarea "**********"
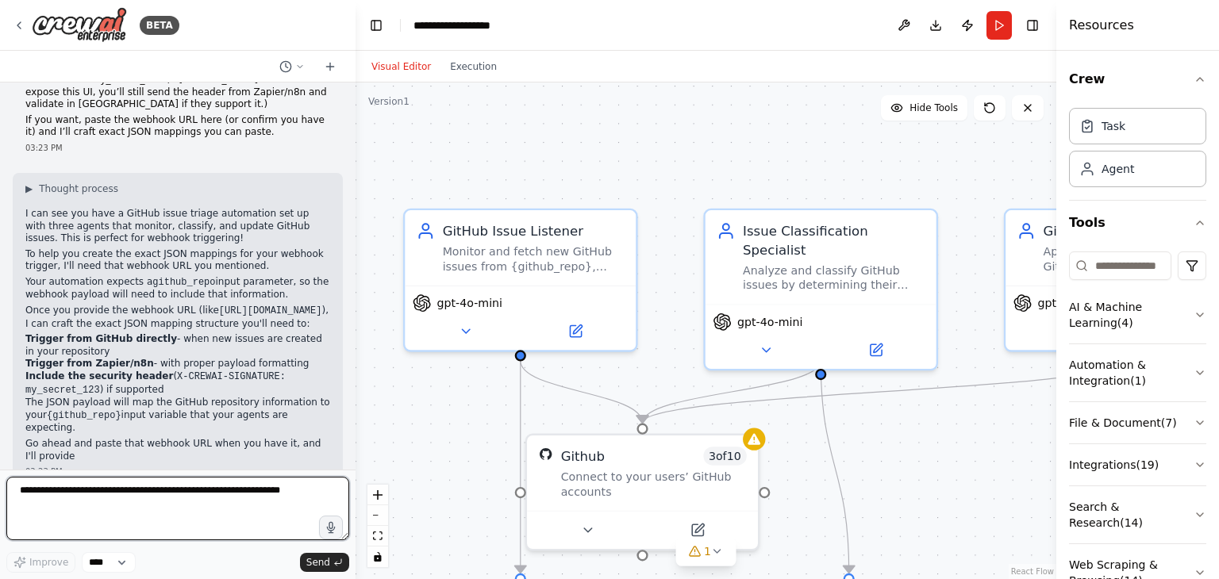
scroll to position [221, 0]
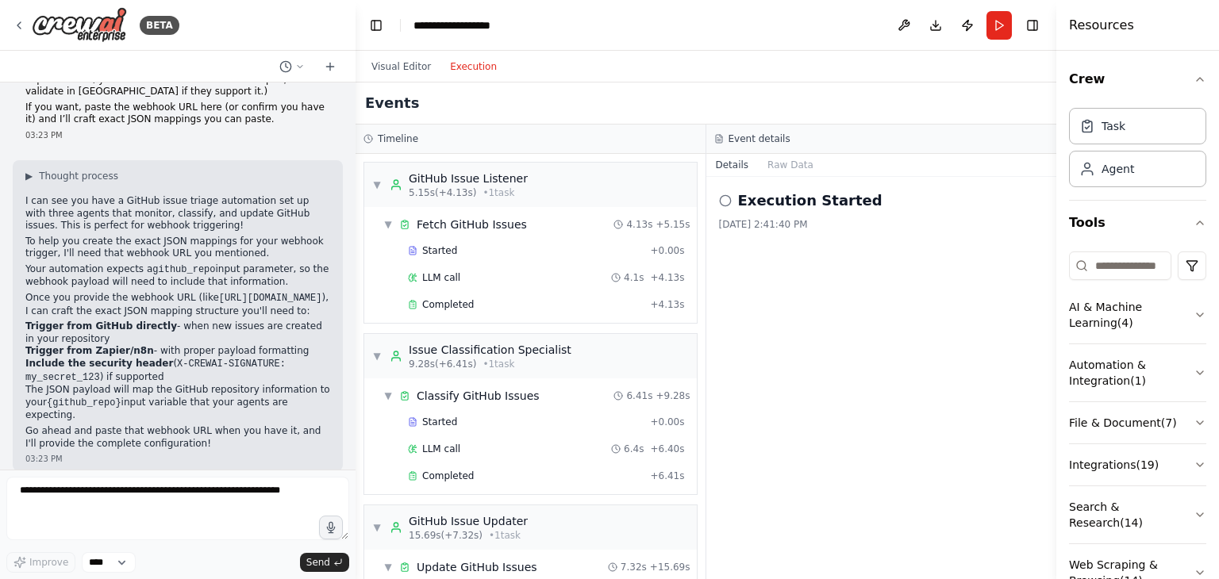
click at [479, 64] on button "Execution" at bounding box center [474, 66] width 66 height 19
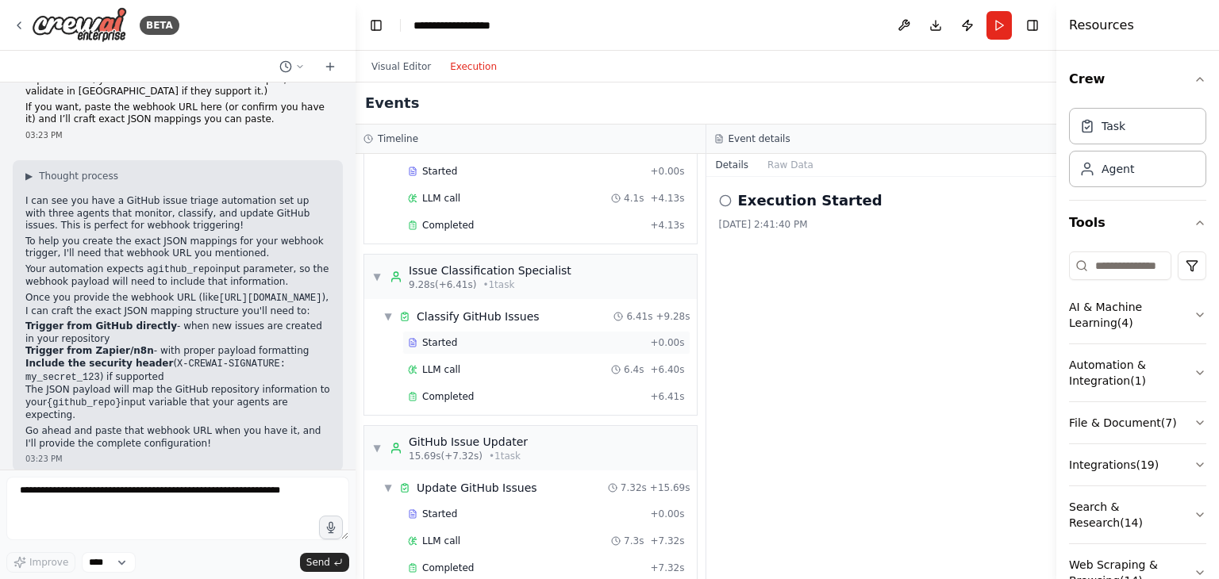
scroll to position [143, 0]
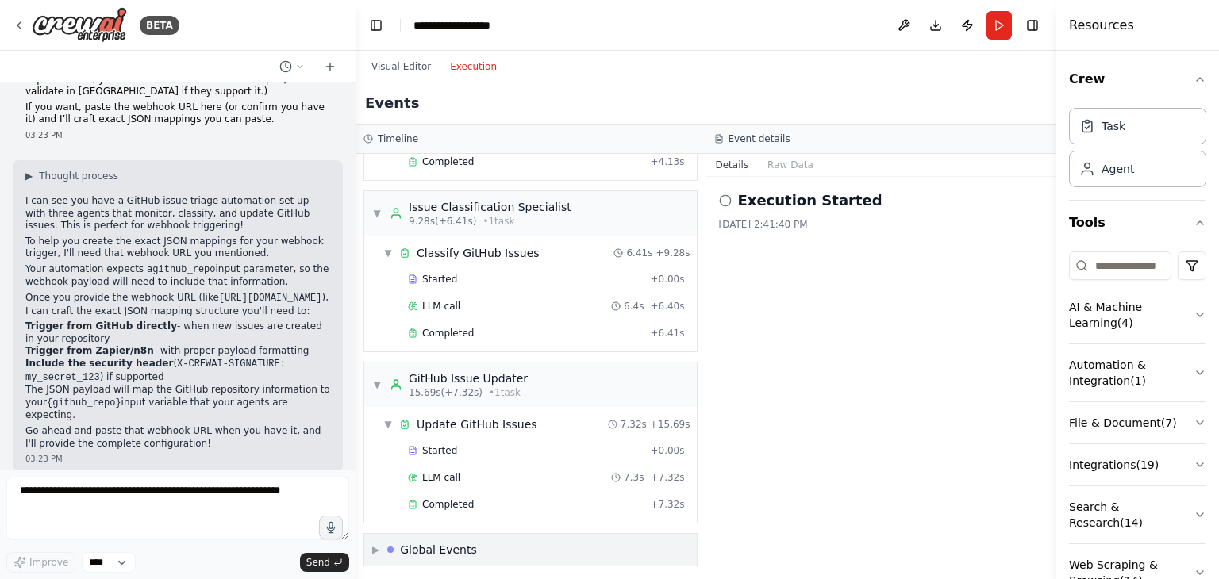
click at [420, 552] on div "Global Events" at bounding box center [438, 550] width 77 height 16
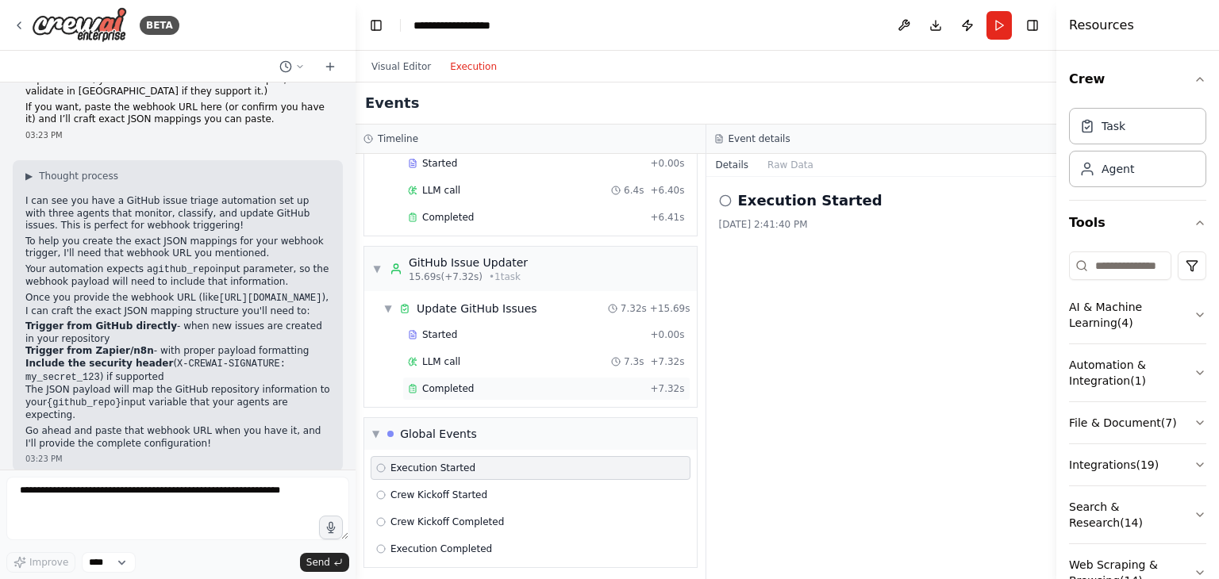
scroll to position [260, 0]
click at [460, 449] on div "Execution Started Crew Kickoff Started Crew Kickoff Completed Execution Complet…" at bounding box center [530, 507] width 333 height 117
click at [470, 489] on span "Crew Kickoff Started" at bounding box center [439, 495] width 97 height 13
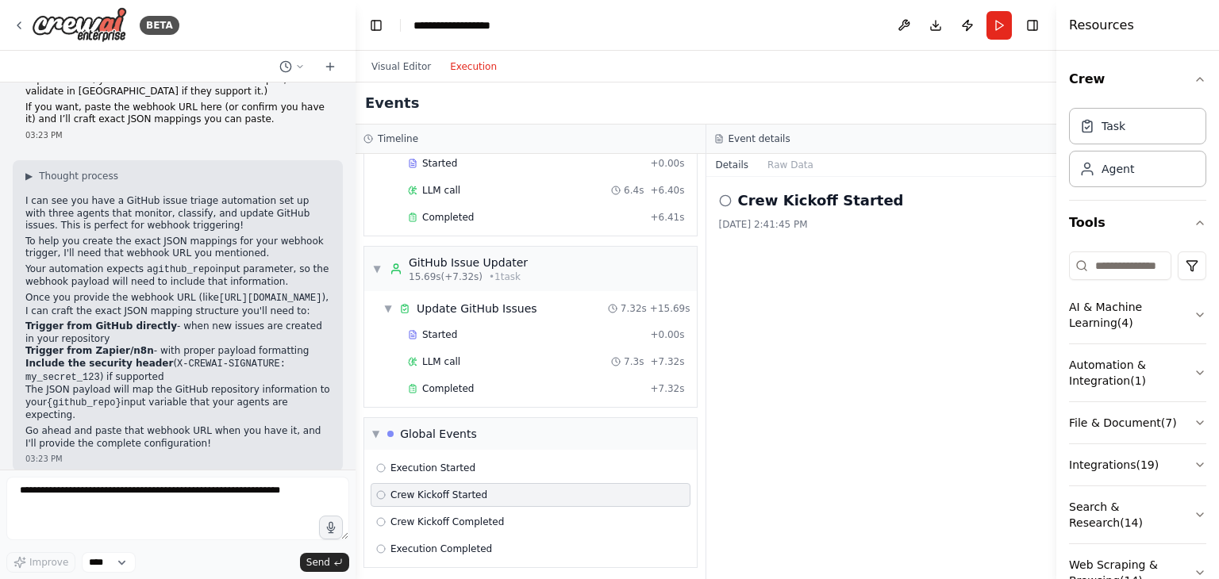
click at [456, 529] on div "Execution Started Crew Kickoff Started Crew Kickoff Completed Execution Complet…" at bounding box center [530, 508] width 333 height 117
drag, startPoint x: 456, startPoint y: 529, endPoint x: 448, endPoint y: 522, distance: 10.7
click at [448, 522] on div "Execution Started Crew Kickoff Started Crew Kickoff Completed Execution Complet…" at bounding box center [530, 508] width 333 height 117
click at [448, 522] on span "Crew Kickoff Completed" at bounding box center [448, 522] width 114 height 13
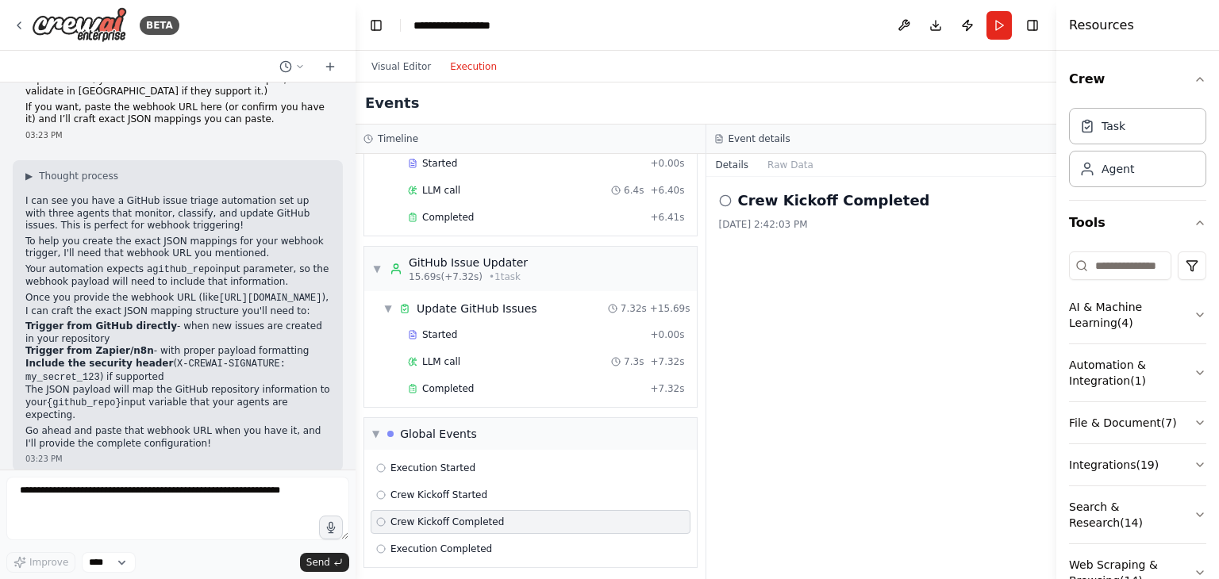
click at [448, 522] on span "Crew Kickoff Completed" at bounding box center [448, 522] width 114 height 13
click at [448, 543] on span "Execution Completed" at bounding box center [442, 549] width 102 height 13
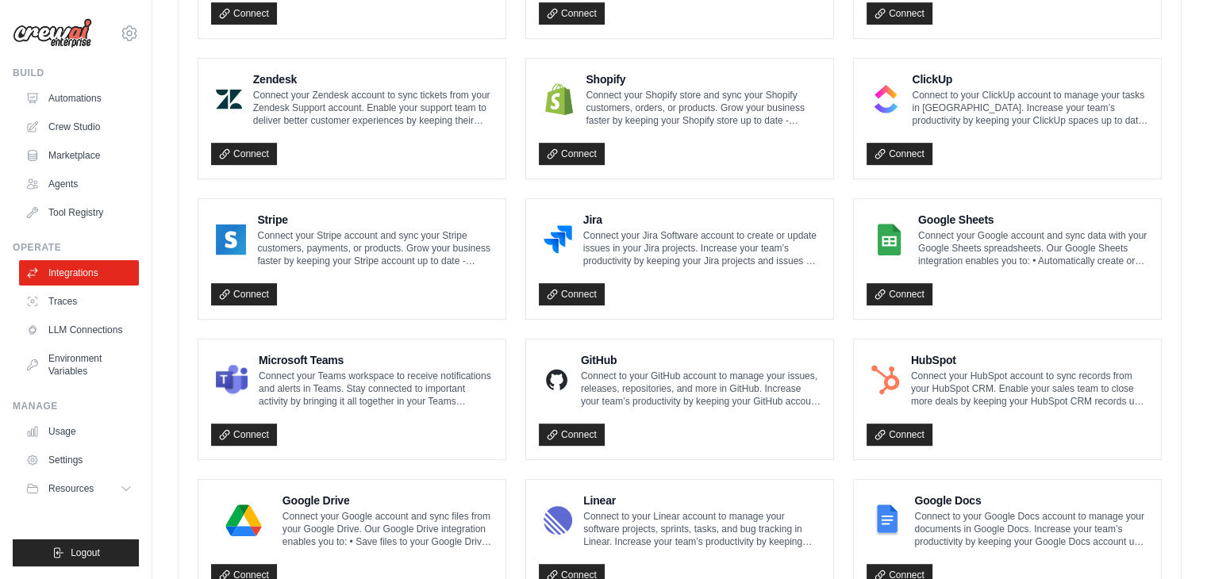
scroll to position [826, 0]
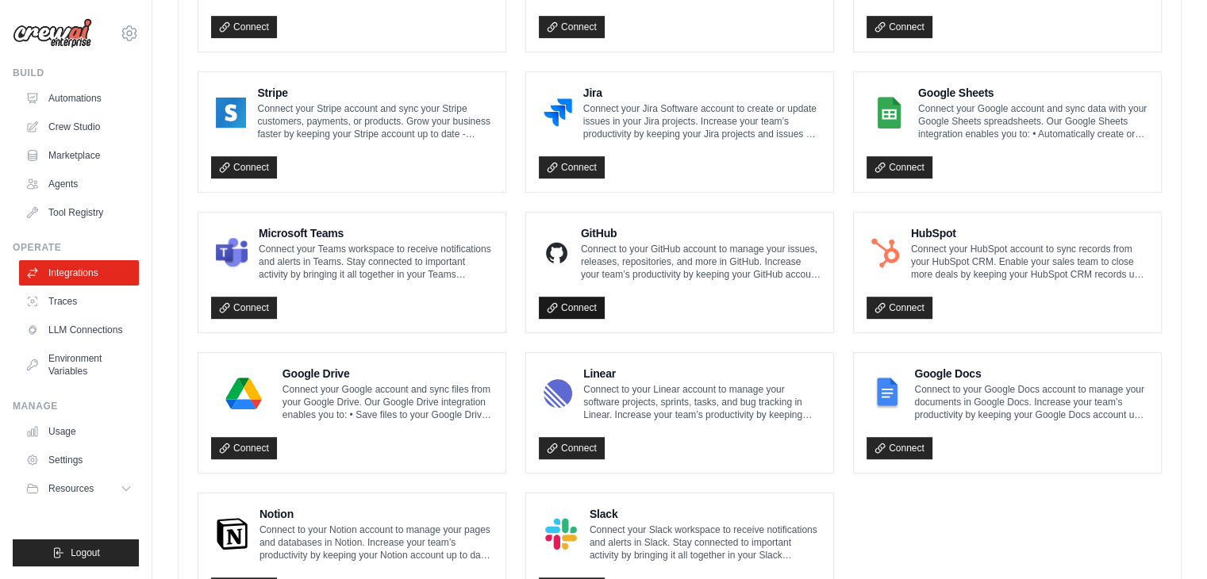
click at [584, 306] on link "Connect" at bounding box center [572, 308] width 66 height 22
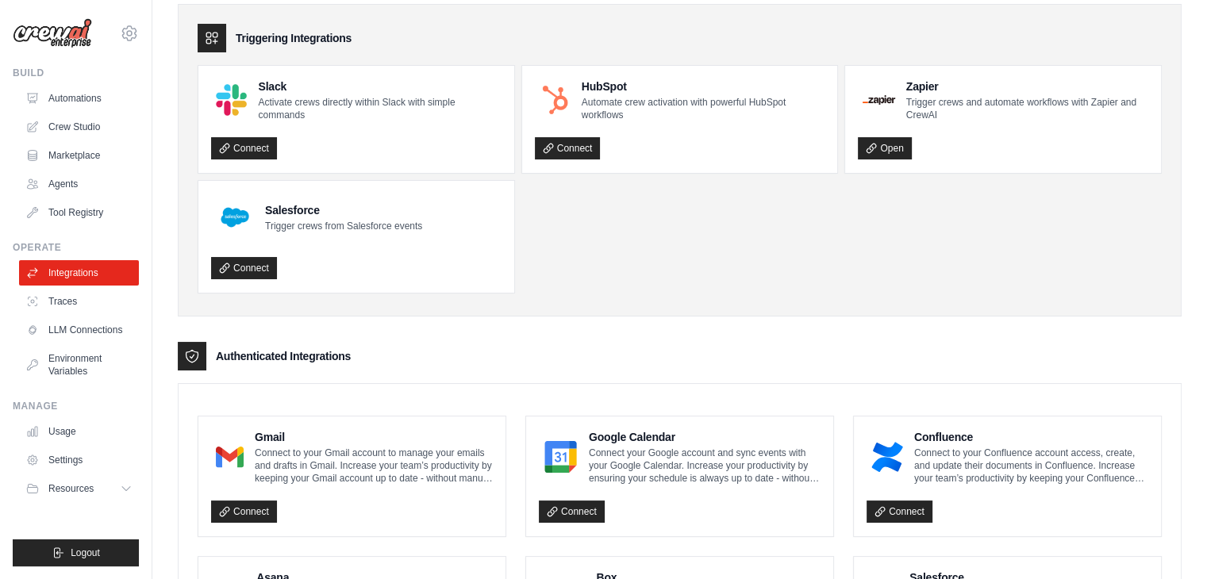
scroll to position [0, 0]
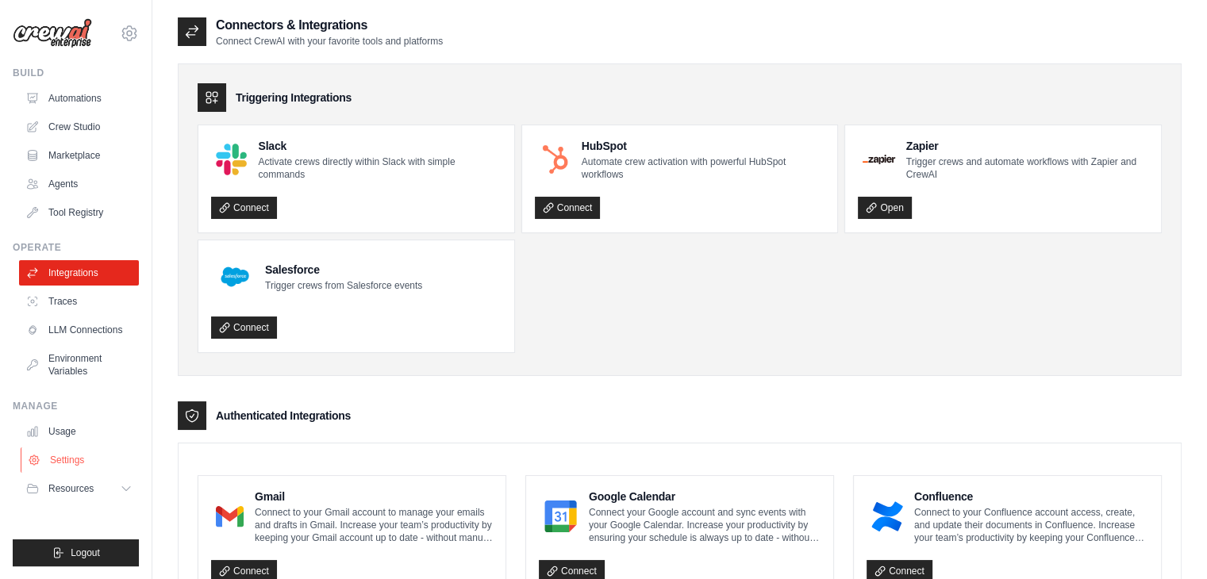
click at [60, 461] on link "Settings" at bounding box center [81, 460] width 120 height 25
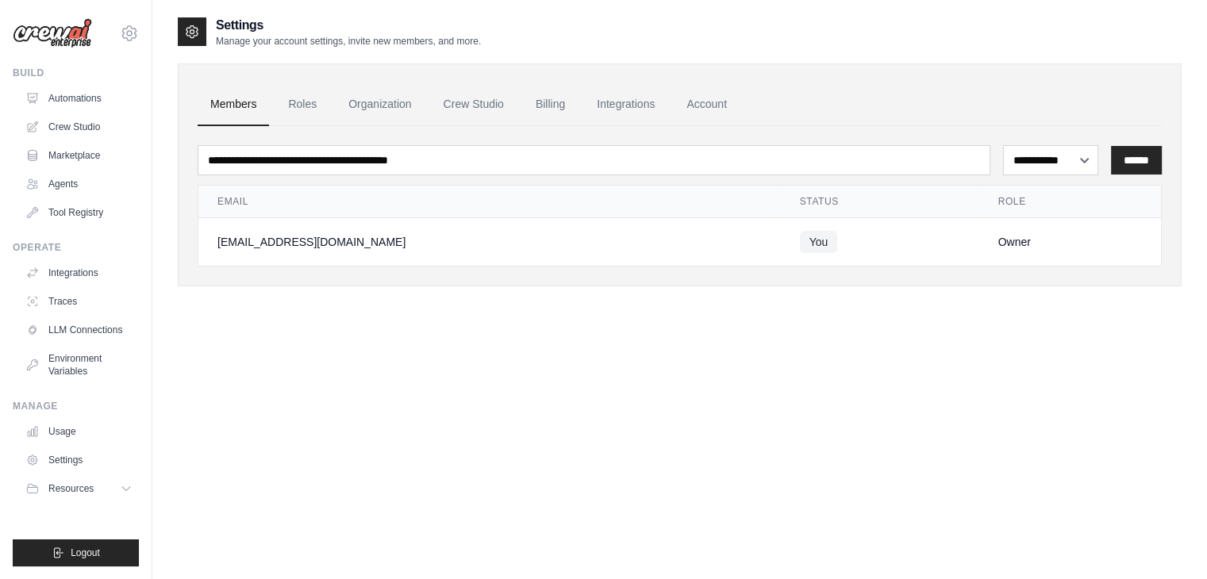
scroll to position [32, 0]
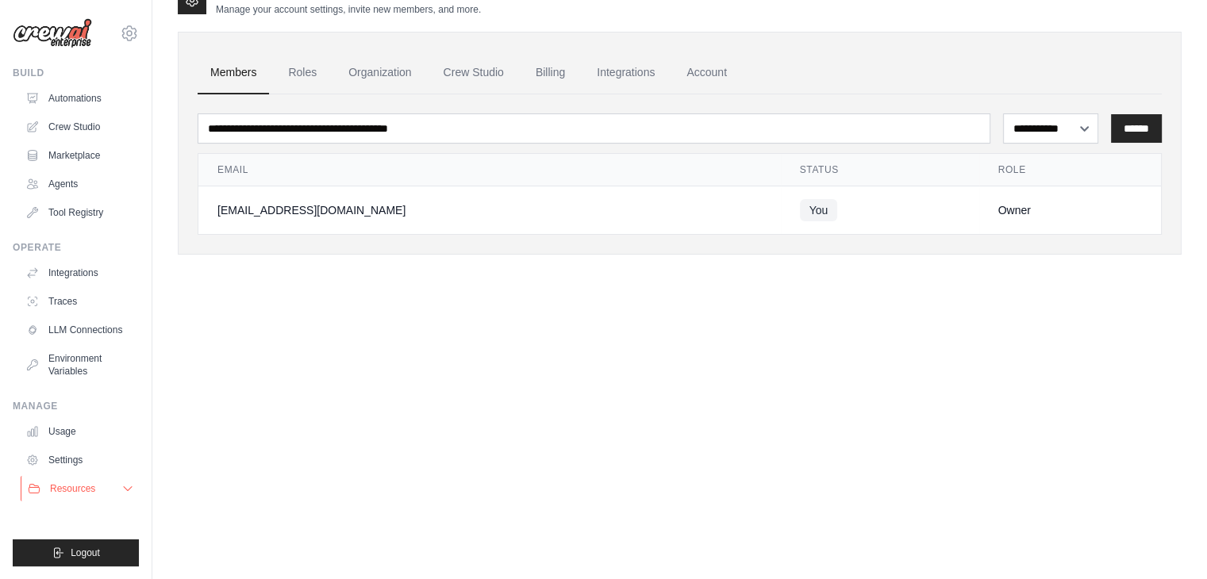
click at [119, 487] on button "Resources" at bounding box center [81, 488] width 120 height 25
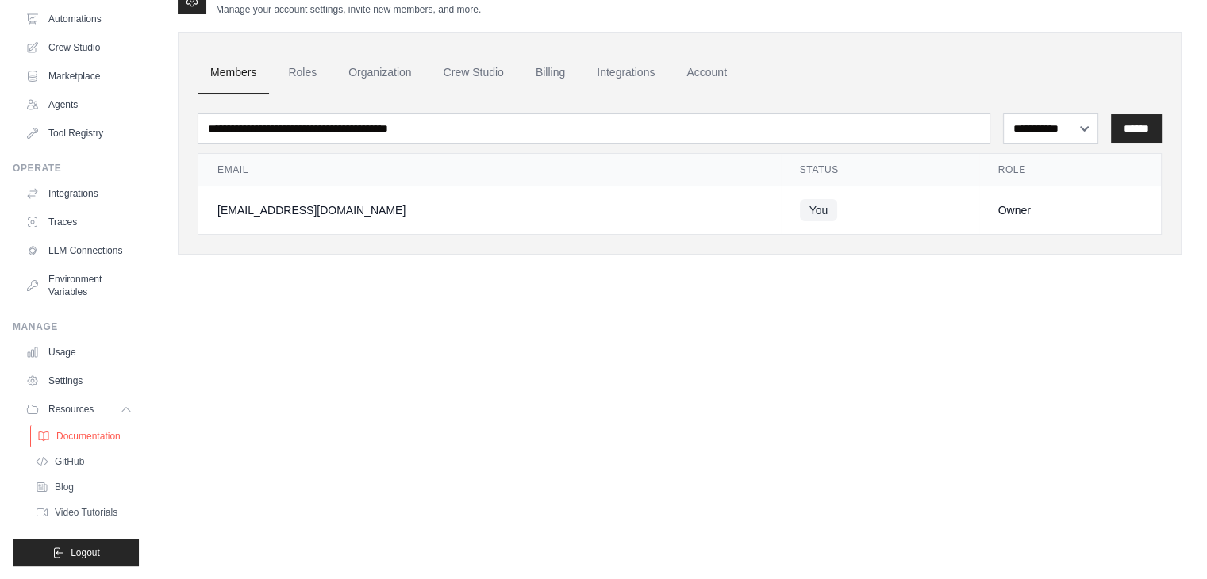
click at [60, 442] on span "Documentation" at bounding box center [88, 436] width 64 height 13
click at [107, 436] on span "Documentation" at bounding box center [88, 436] width 64 height 13
click at [86, 437] on span "Documentation" at bounding box center [88, 436] width 64 height 13
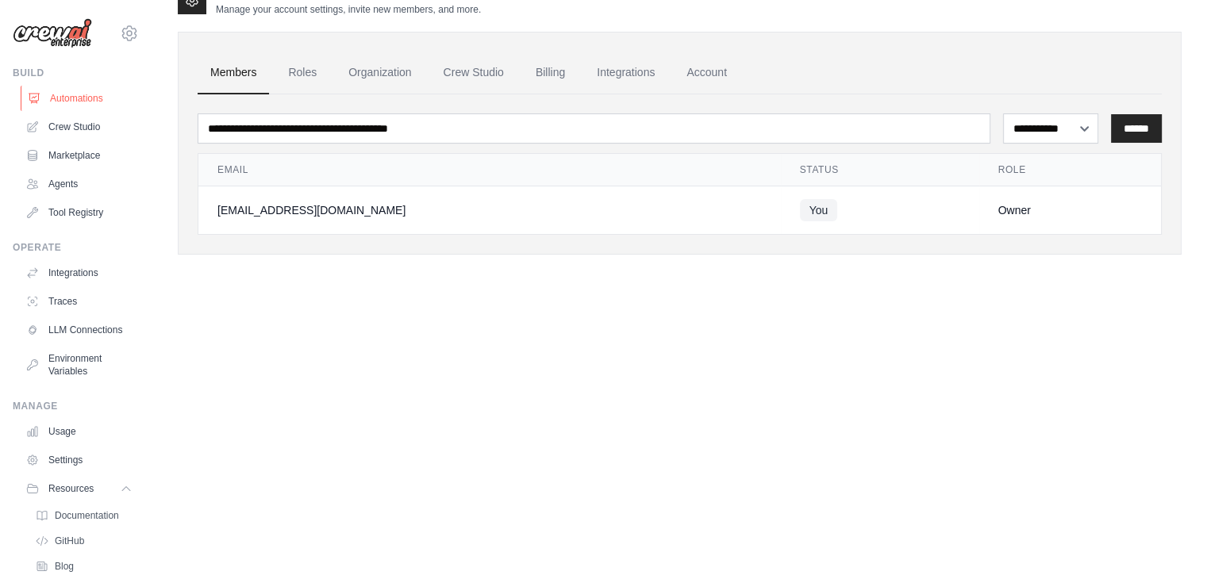
click at [94, 100] on link "Automations" at bounding box center [81, 98] width 120 height 25
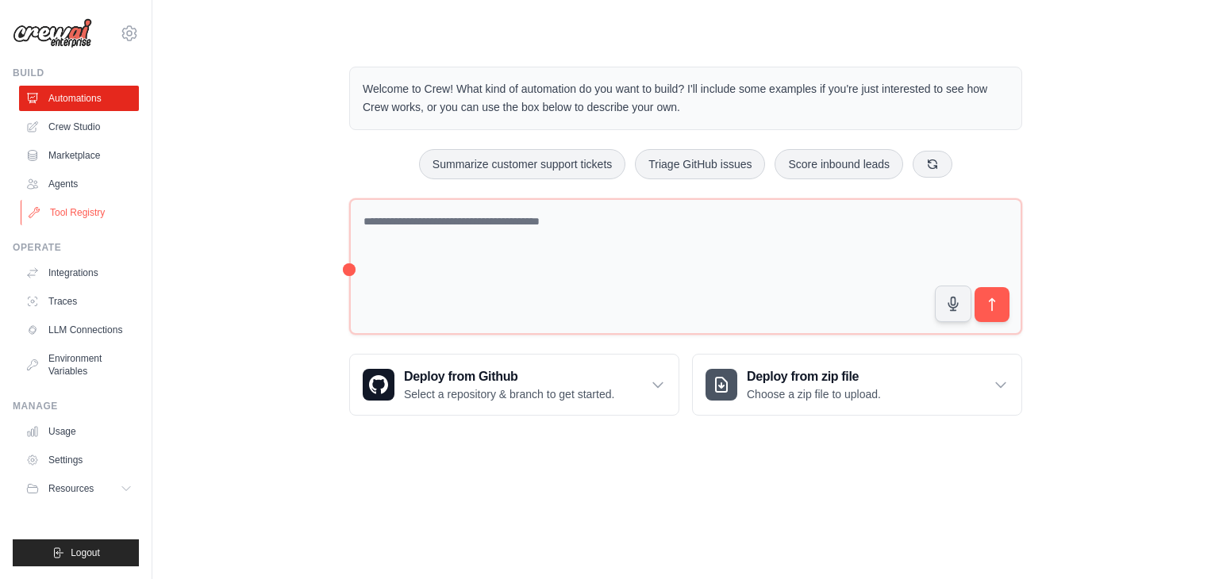
click at [95, 200] on link "Tool Registry" at bounding box center [81, 212] width 120 height 25
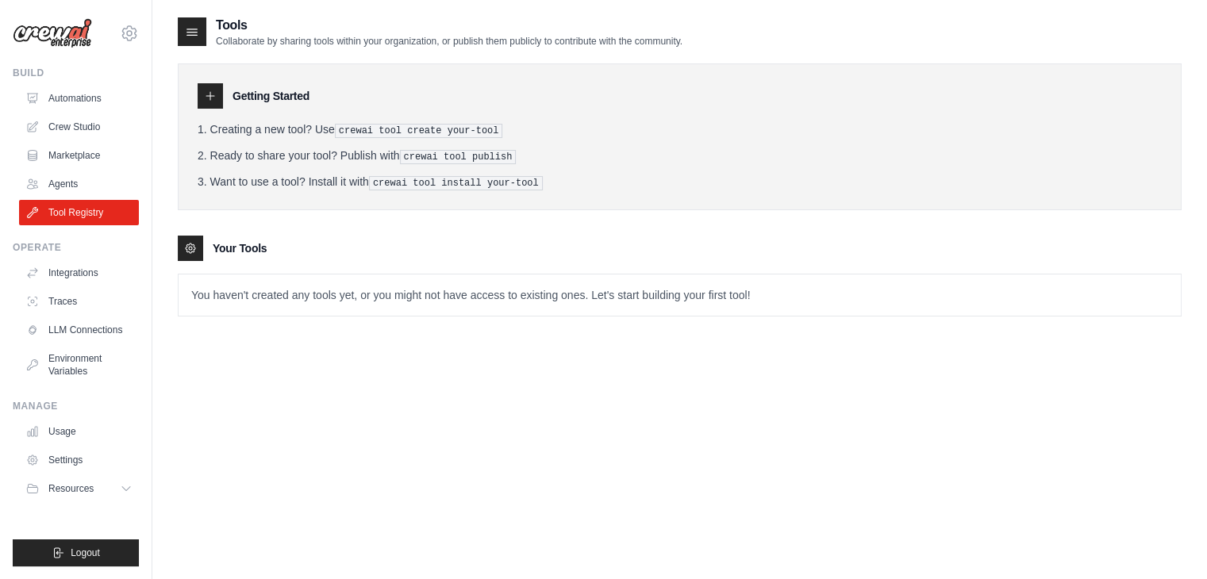
click at [215, 96] on icon at bounding box center [210, 96] width 13 height 13
click at [192, 39] on icon at bounding box center [192, 32] width 16 height 16
click at [96, 94] on link "Automations" at bounding box center [81, 98] width 120 height 25
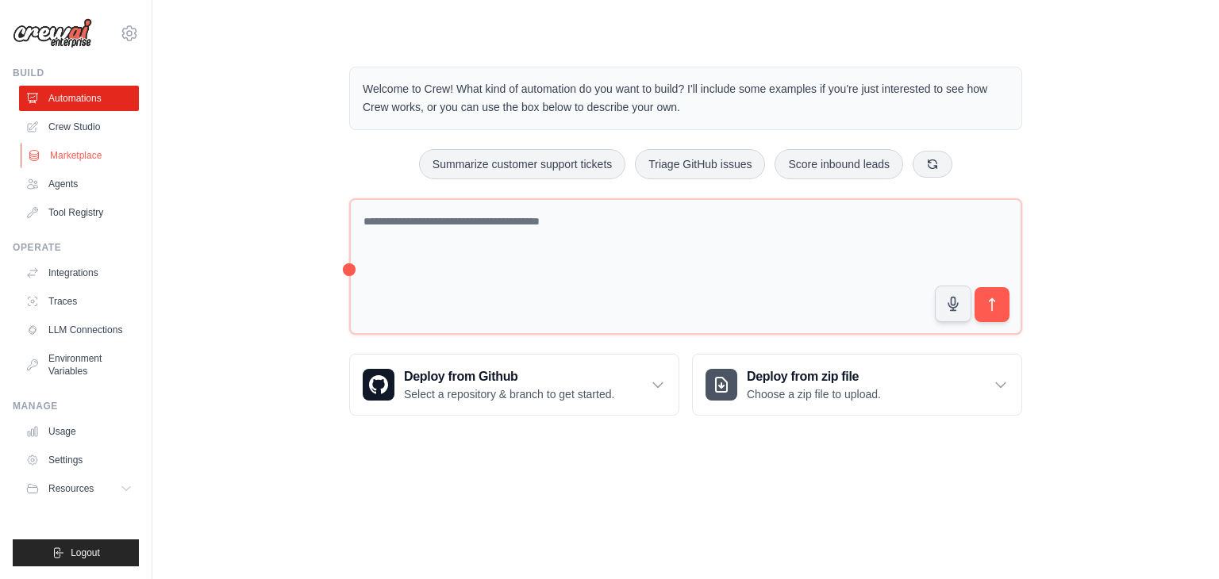
click at [81, 162] on link "Marketplace" at bounding box center [81, 155] width 120 height 25
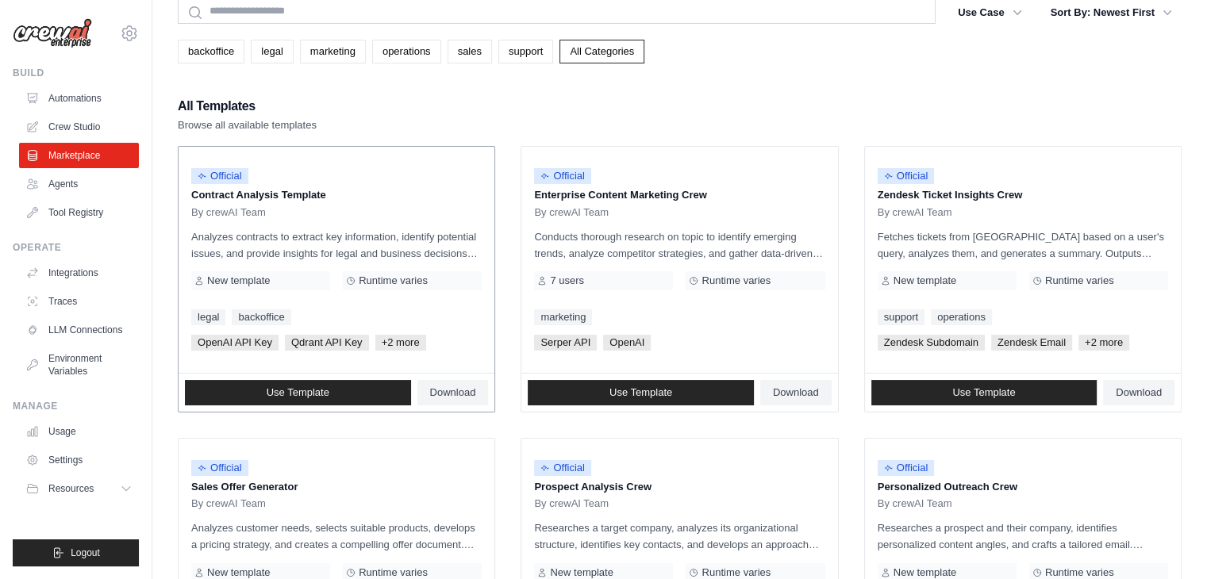
scroll to position [67, 0]
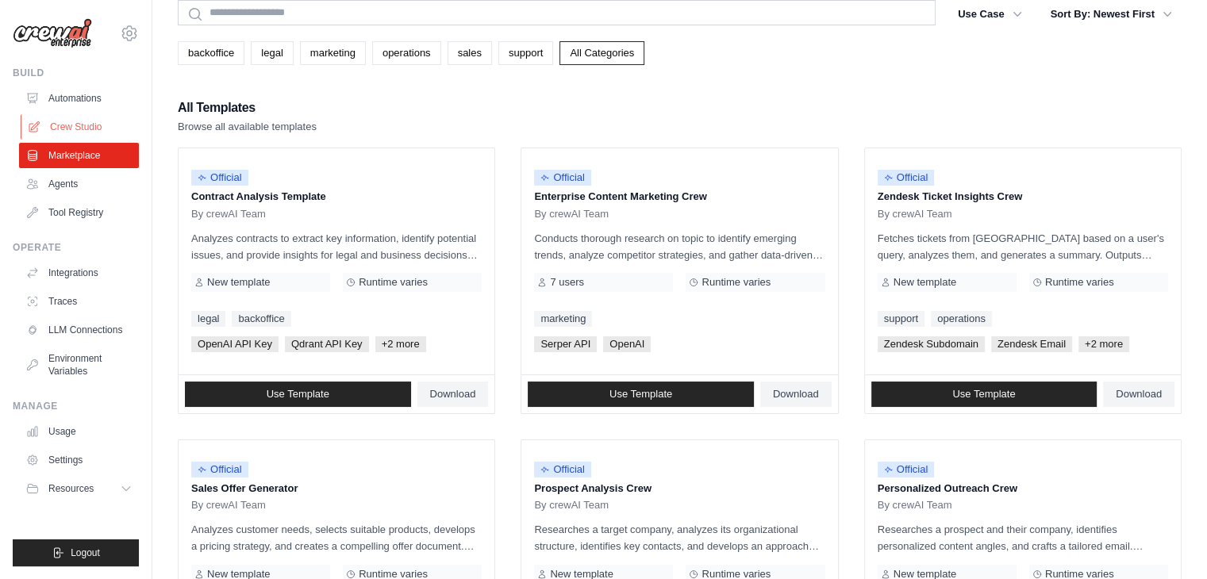
click at [86, 126] on link "Crew Studio" at bounding box center [81, 126] width 120 height 25
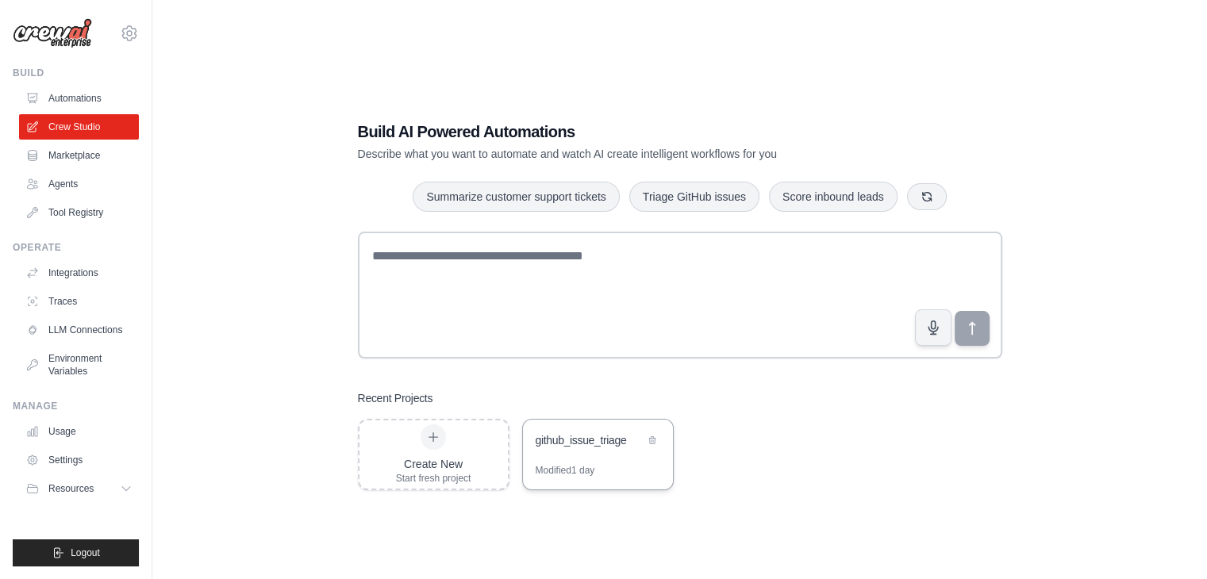
click at [588, 451] on div "github_issue_triage" at bounding box center [590, 442] width 109 height 19
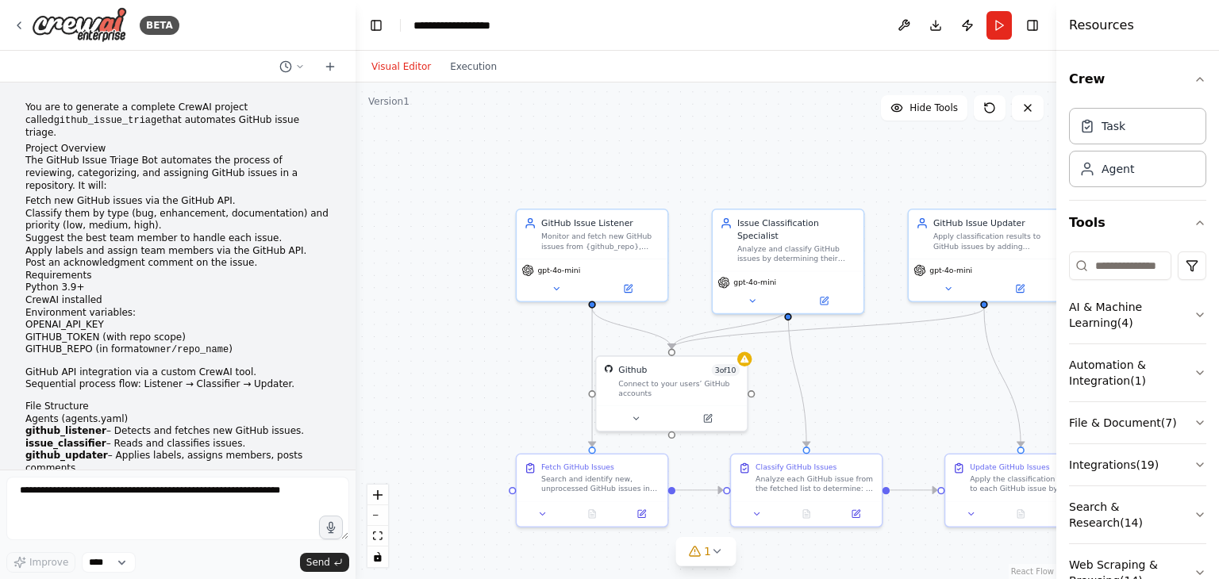
scroll to position [6417, 0]
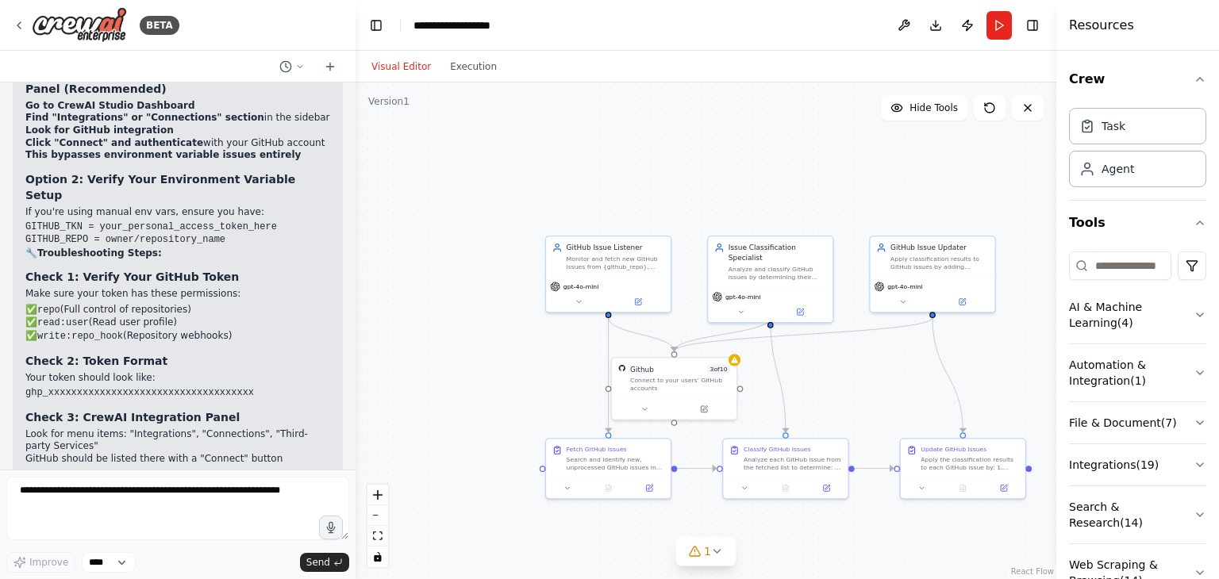
click at [1007, 371] on div ".deletable-edge-delete-btn { width: 20px; height: 20px; border: 0px solid #ffff…" at bounding box center [706, 331] width 701 height 497
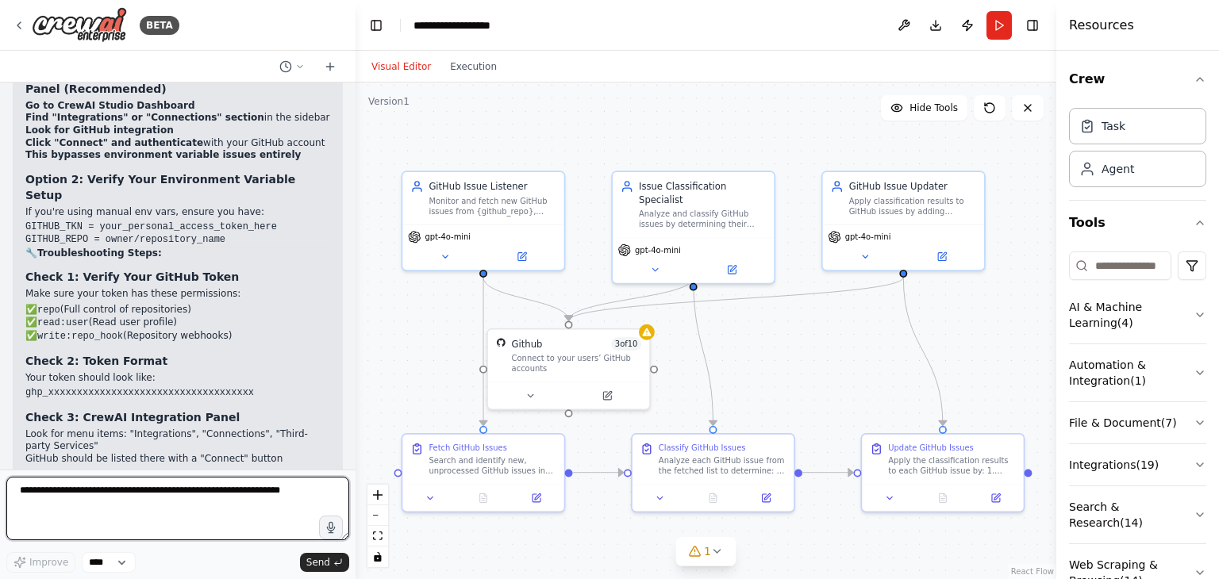
click at [53, 517] on textarea at bounding box center [177, 509] width 343 height 64
type textarea "*"
type textarea "**********"
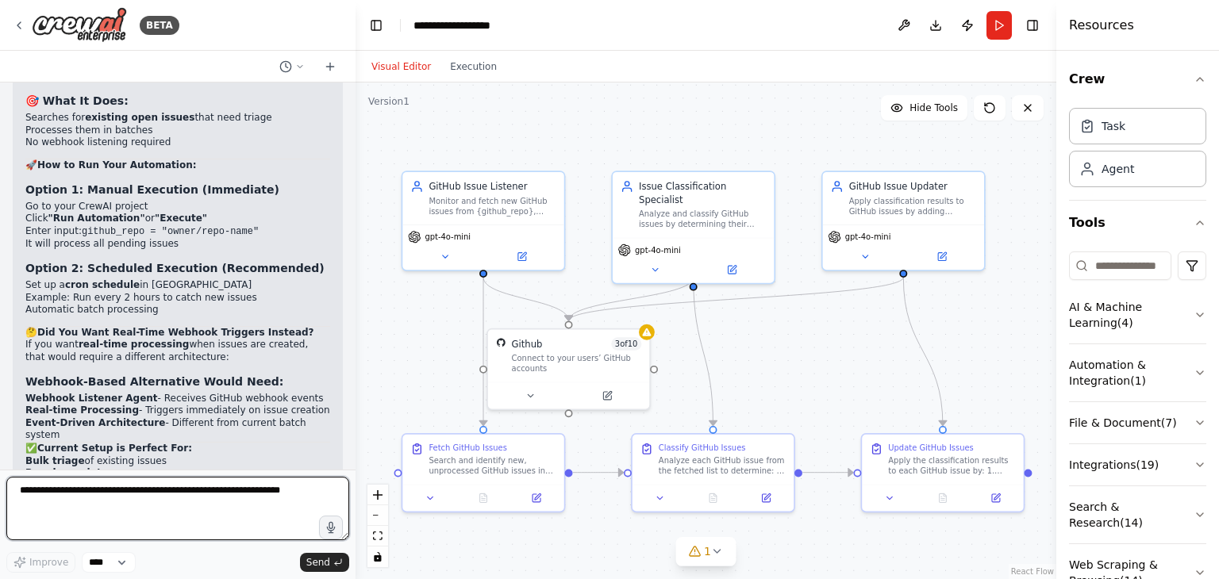
scroll to position [7242, 0]
click at [148, 514] on textarea at bounding box center [177, 509] width 343 height 64
type textarea "****"
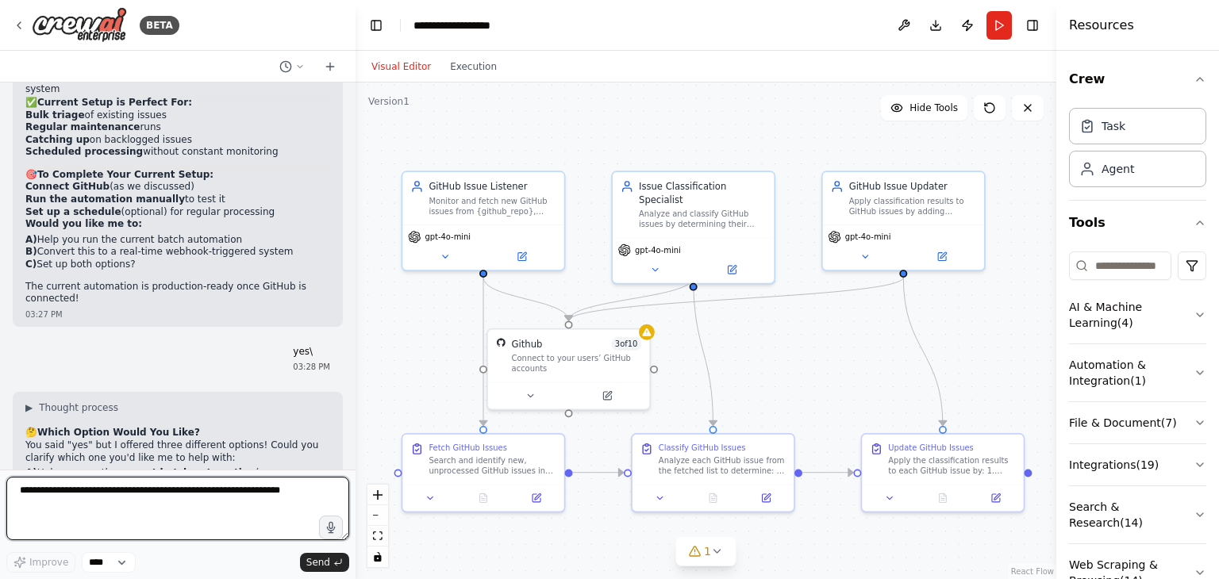
scroll to position [7600, 0]
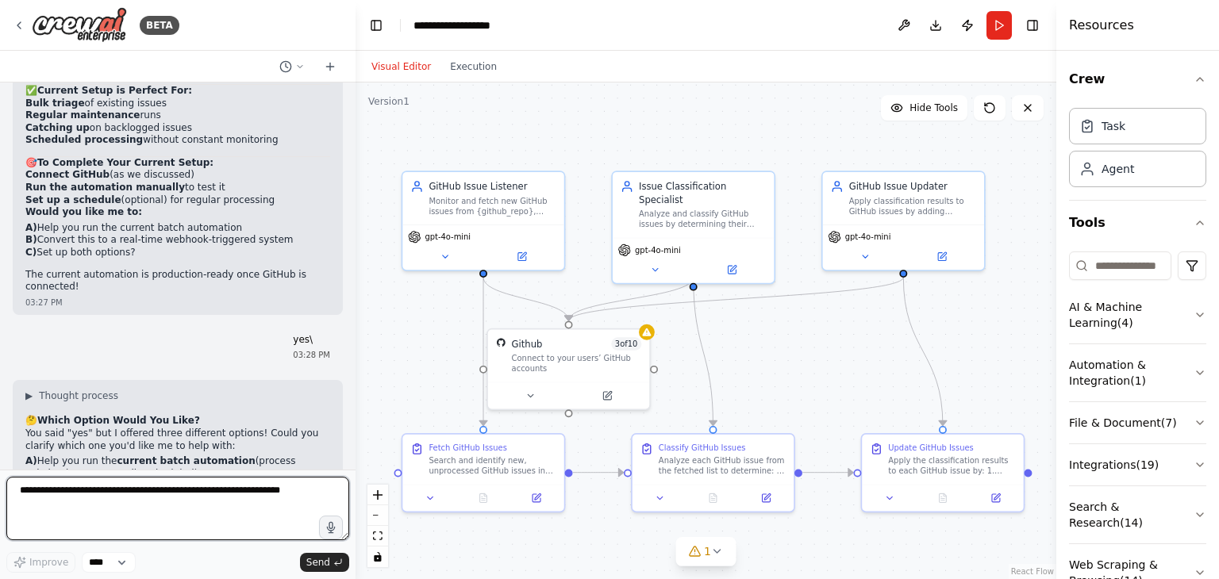
click at [113, 506] on textarea at bounding box center [177, 509] width 343 height 64
type textarea "*"
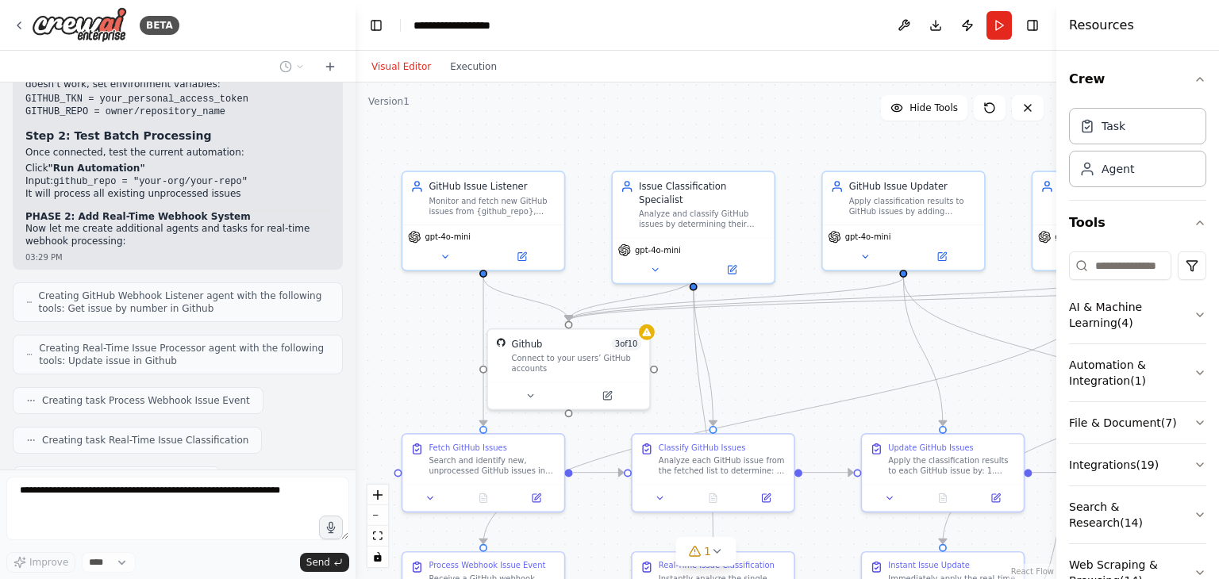
scroll to position [8524, 0]
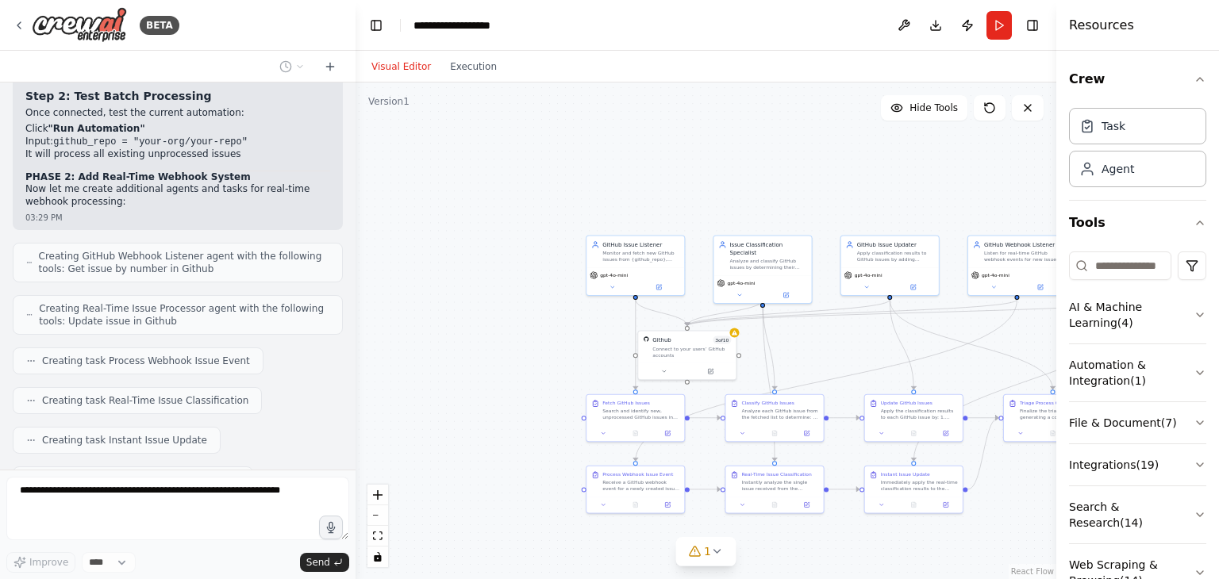
click at [1040, 352] on div ".deletable-edge-delete-btn { width: 20px; height: 20px; border: 0px solid #ffff…" at bounding box center [706, 331] width 701 height 497
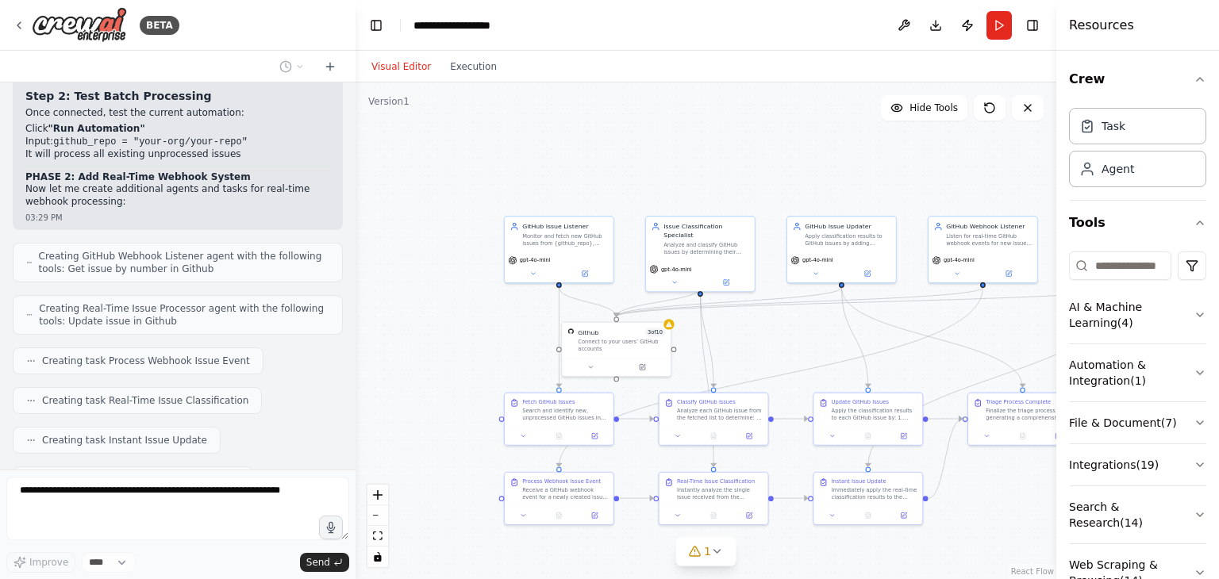
click at [1049, 387] on div ".deletable-edge-delete-btn { width: 20px; height: 20px; border: 0px solid #ffff…" at bounding box center [706, 331] width 701 height 497
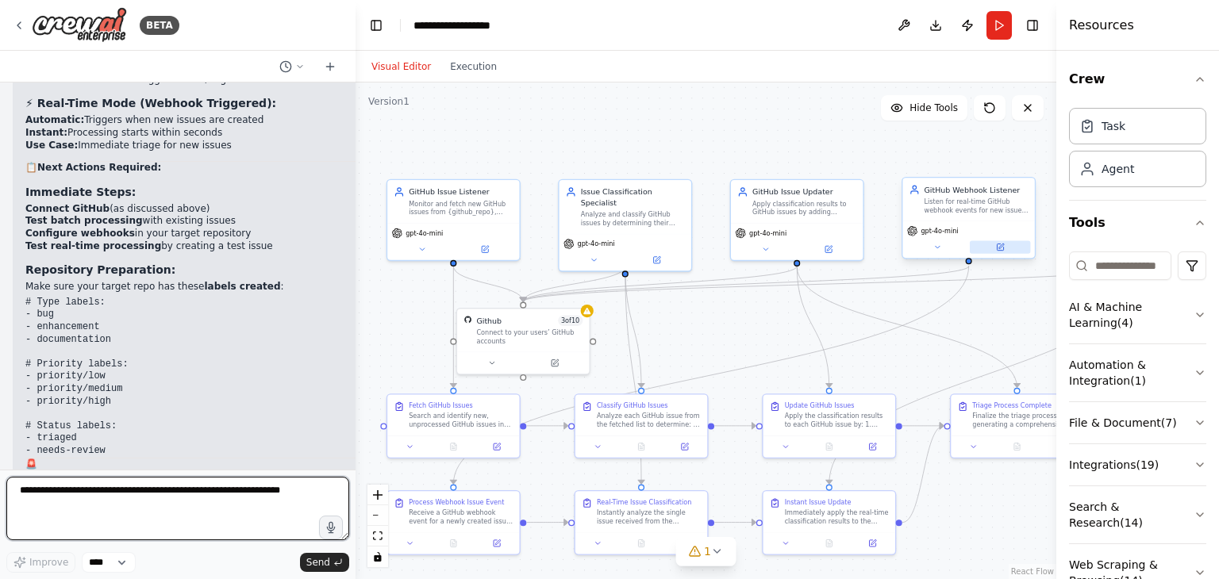
scroll to position [9883, 0]
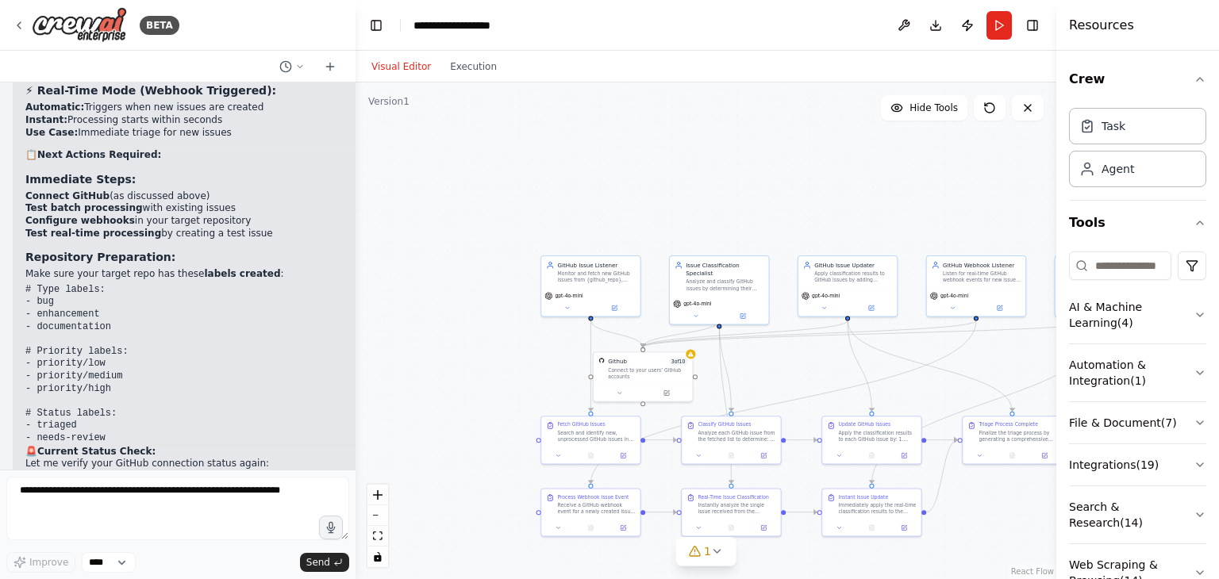
click at [880, 386] on div ".deletable-edge-delete-btn { width: 20px; height: 20px; border: 0px solid #ffff…" at bounding box center [706, 331] width 701 height 497
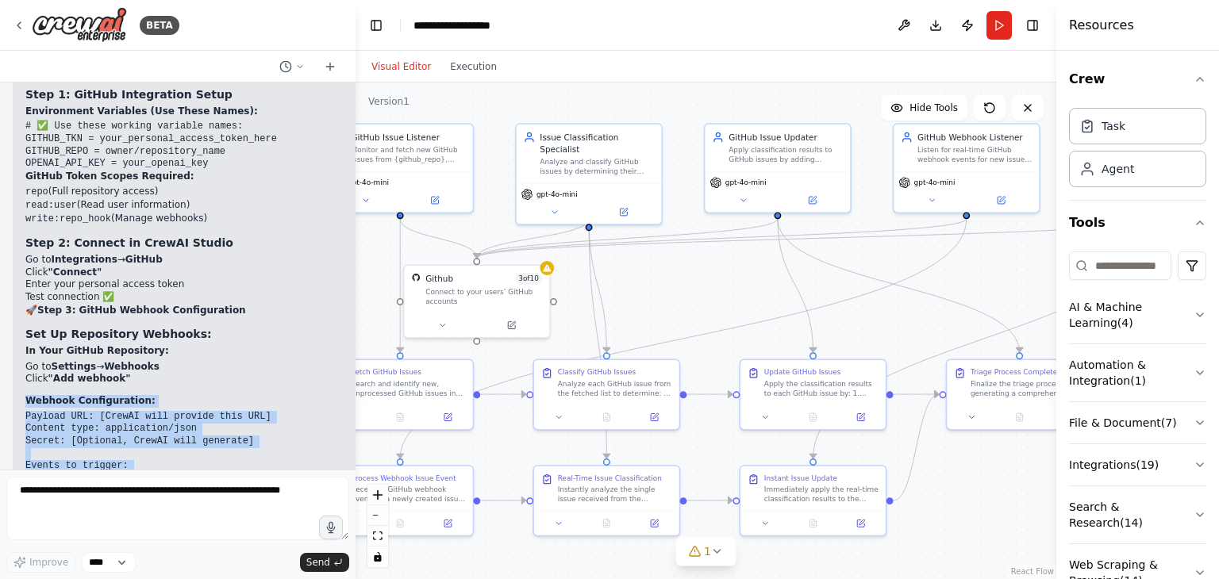
scroll to position [9313, 0]
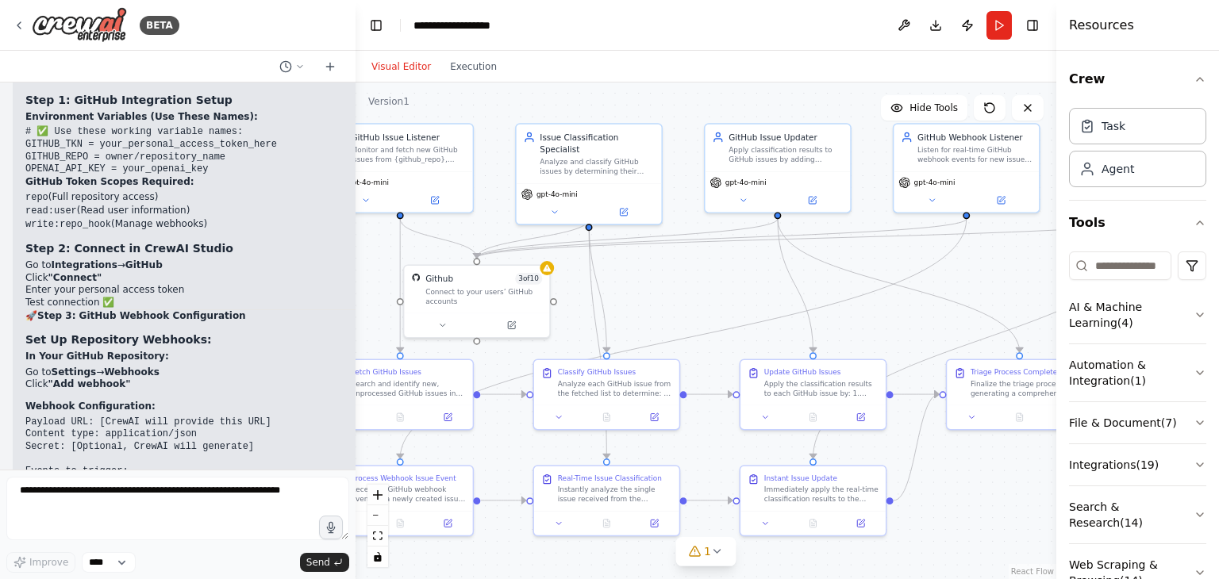
drag, startPoint x: 171, startPoint y: 359, endPoint x: 194, endPoint y: 255, distance: 106.3
click at [194, 255] on div "Excellent! Now I have both systems set up. Let me provide you with the complete…" at bounding box center [230, 454] width 411 height 1173
click at [194, 417] on code "Payload URL: [CrewAI will provide this URL] Content type: application/json Secr…" at bounding box center [148, 460] width 246 height 86
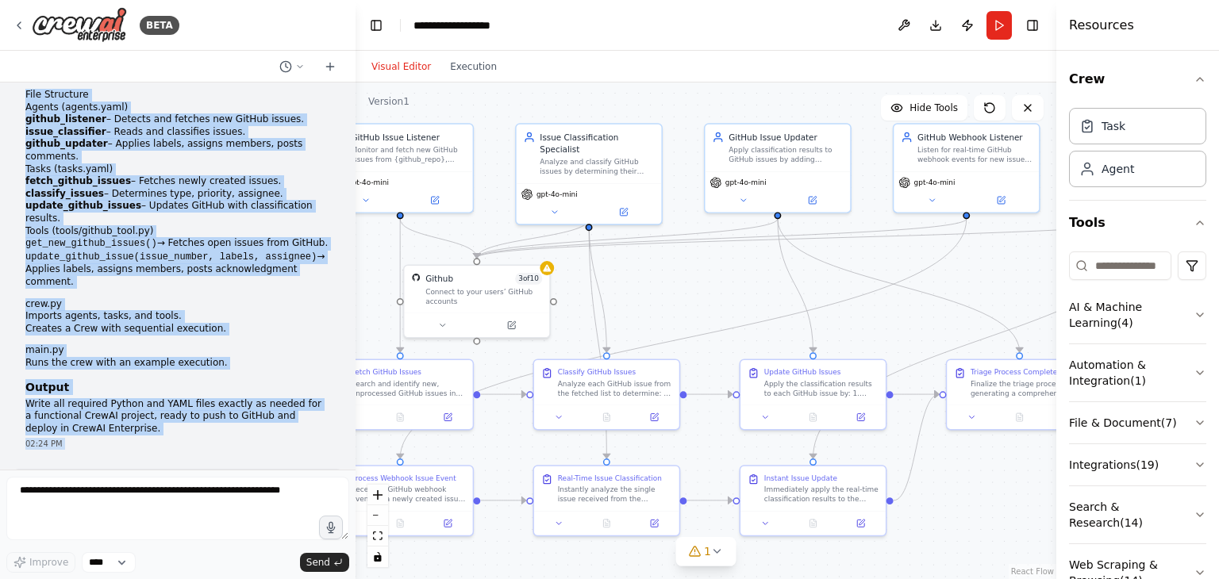
scroll to position [314, 0]
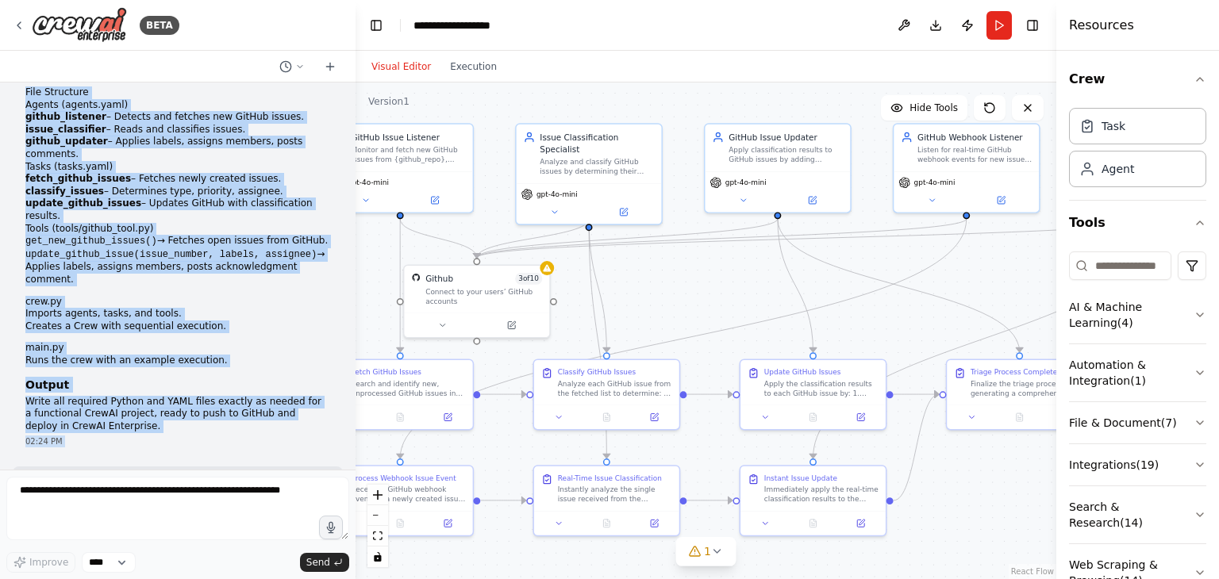
drag, startPoint x: 24, startPoint y: 133, endPoint x: 311, endPoint y: 213, distance: 298.3
click at [311, 213] on div "You are to generate a complete CrewAI project called github_issue_triage that a…" at bounding box center [178, 117] width 330 height 673
copy div "Project Overview The GitHub Issue Triage Bot automates the process of reviewing…"
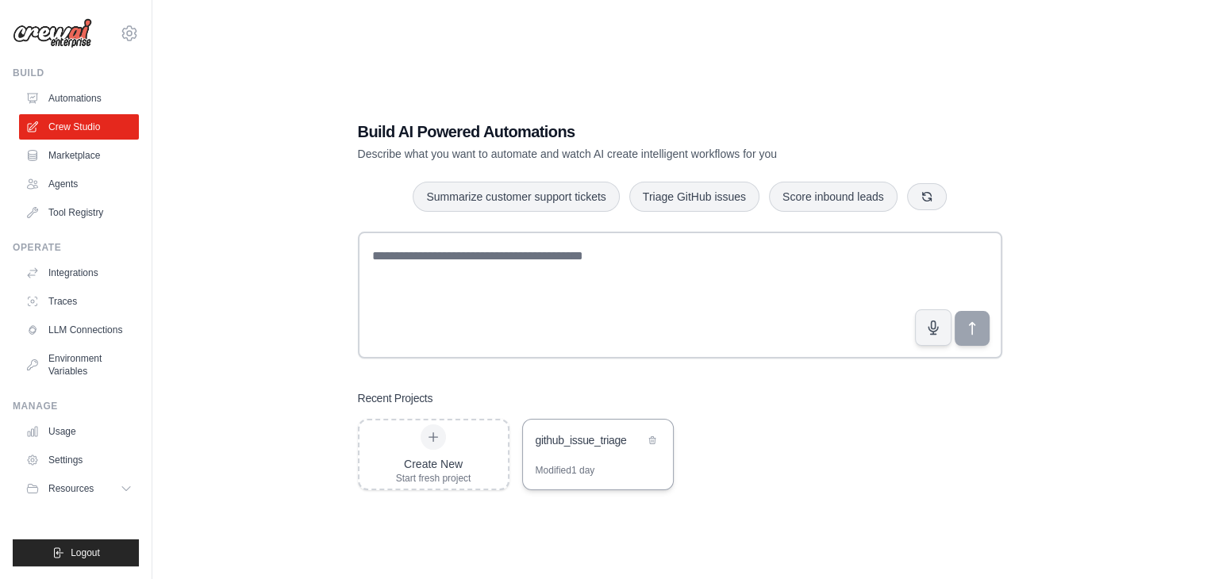
click at [629, 464] on div "Modified 1 day" at bounding box center [598, 476] width 150 height 25
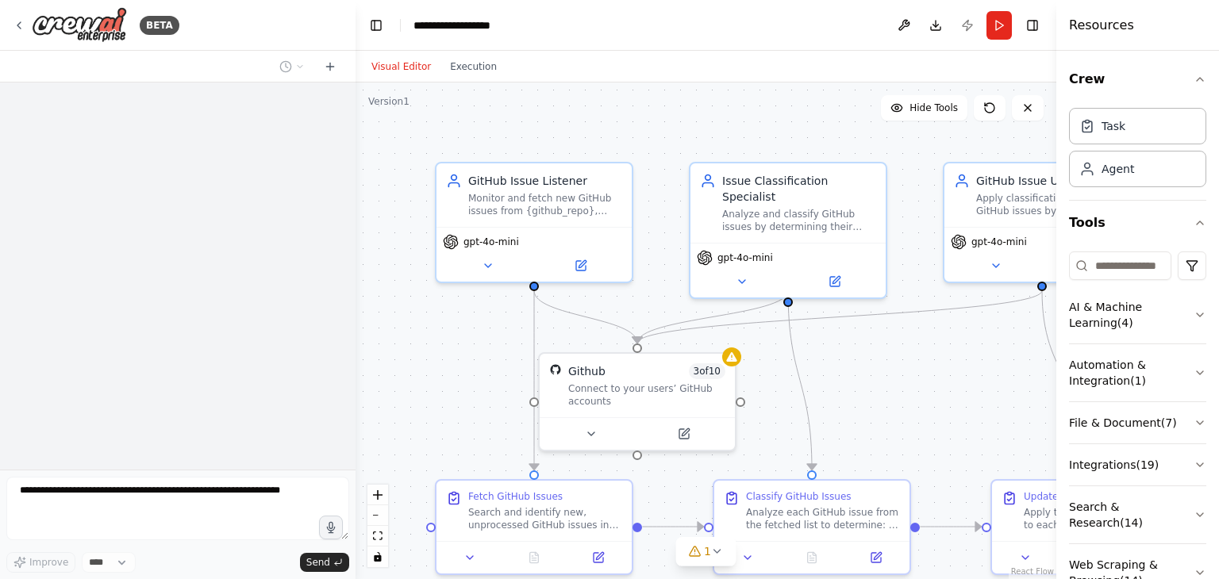
scroll to position [221, 0]
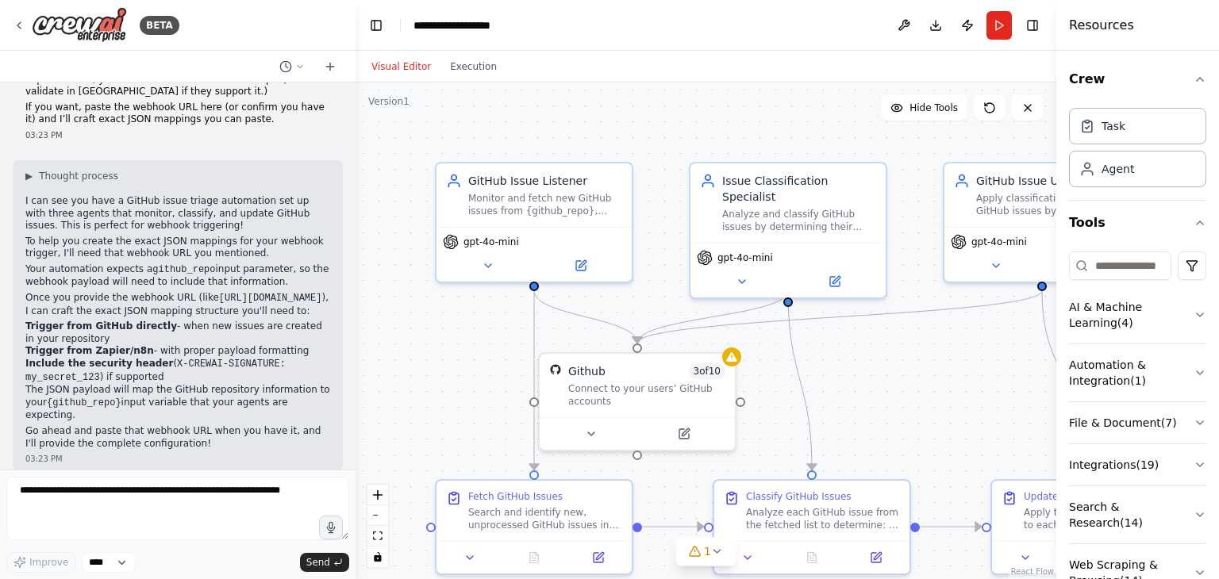
click at [629, 464] on div ".deletable-edge-delete-btn { width: 20px; height: 20px; border: 0px solid #ffff…" at bounding box center [706, 331] width 701 height 497
